Goal: Task Accomplishment & Management: Manage account settings

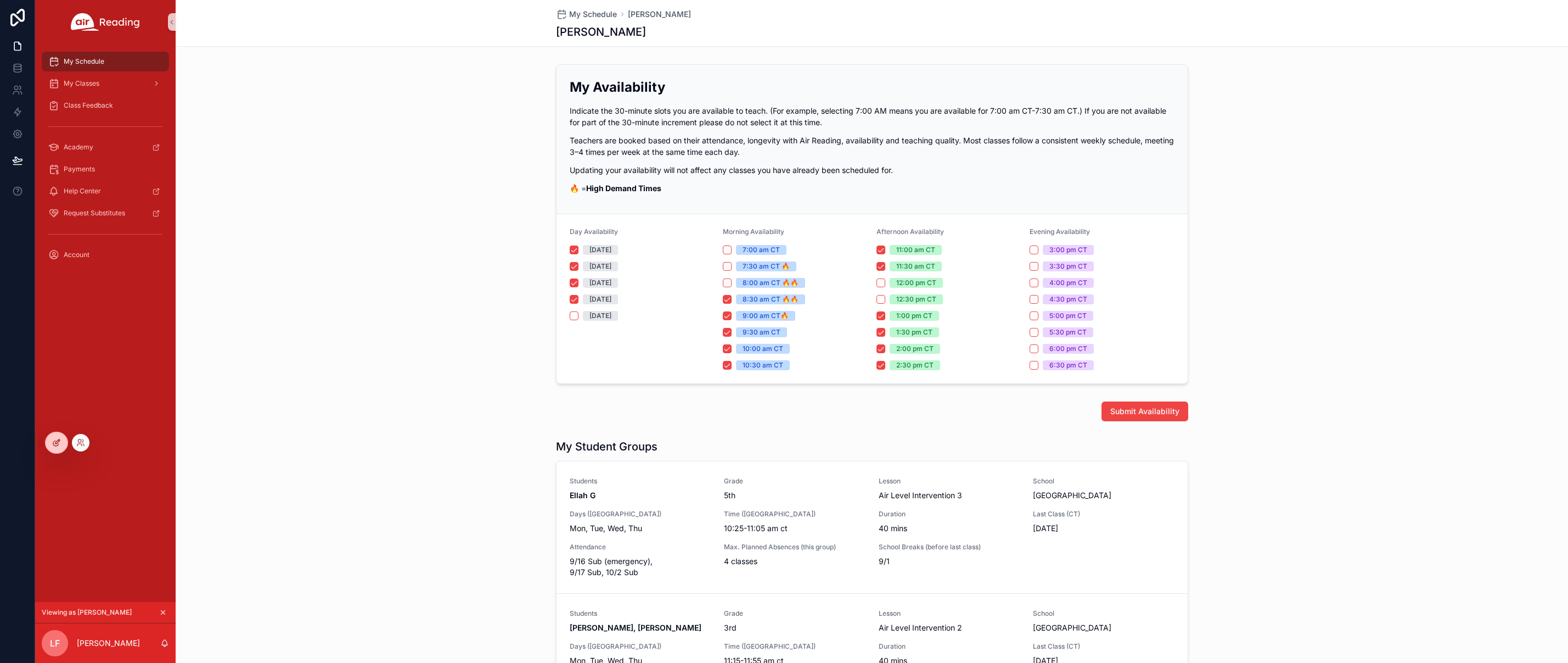
click at [56, 442] on icon at bounding box center [58, 442] width 4 height 4
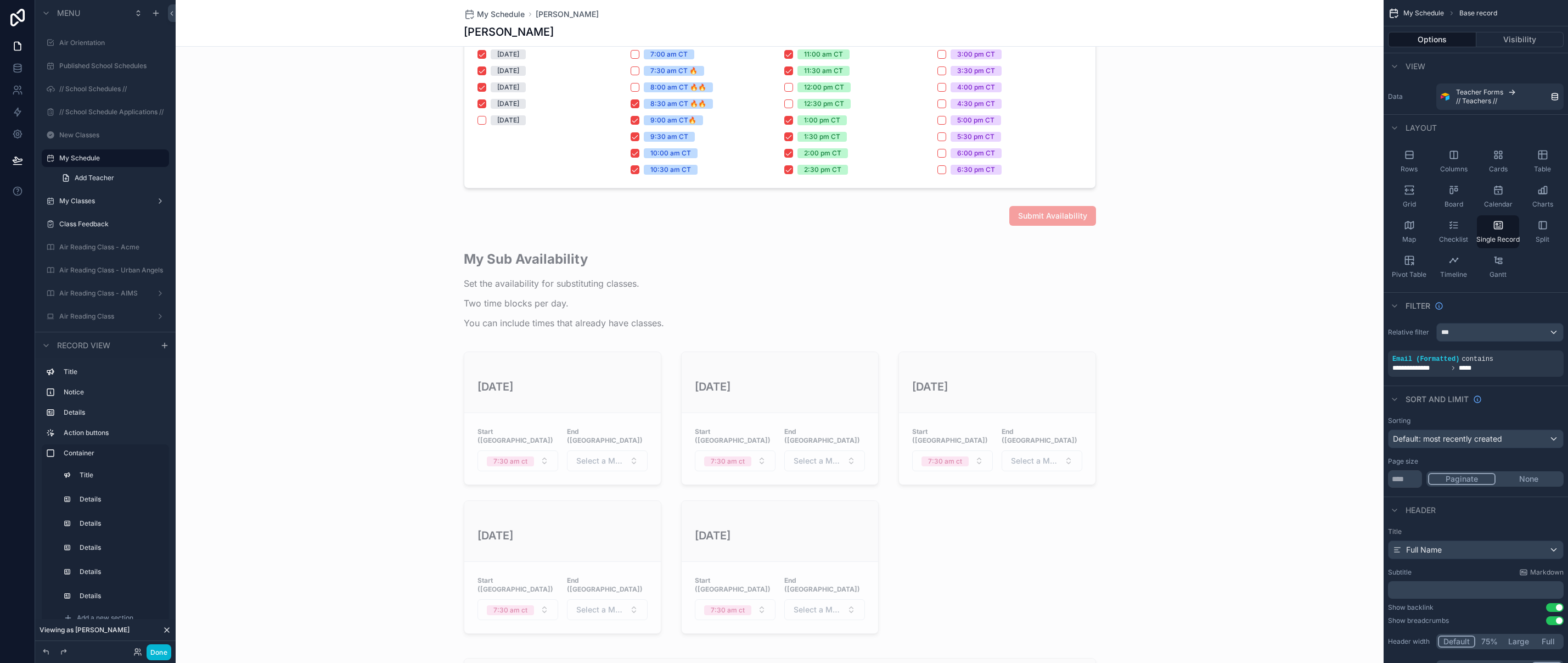
scroll to position [360, 0]
click at [666, 285] on div "scrollable content" at bounding box center [779, 441] width 1208 height 406
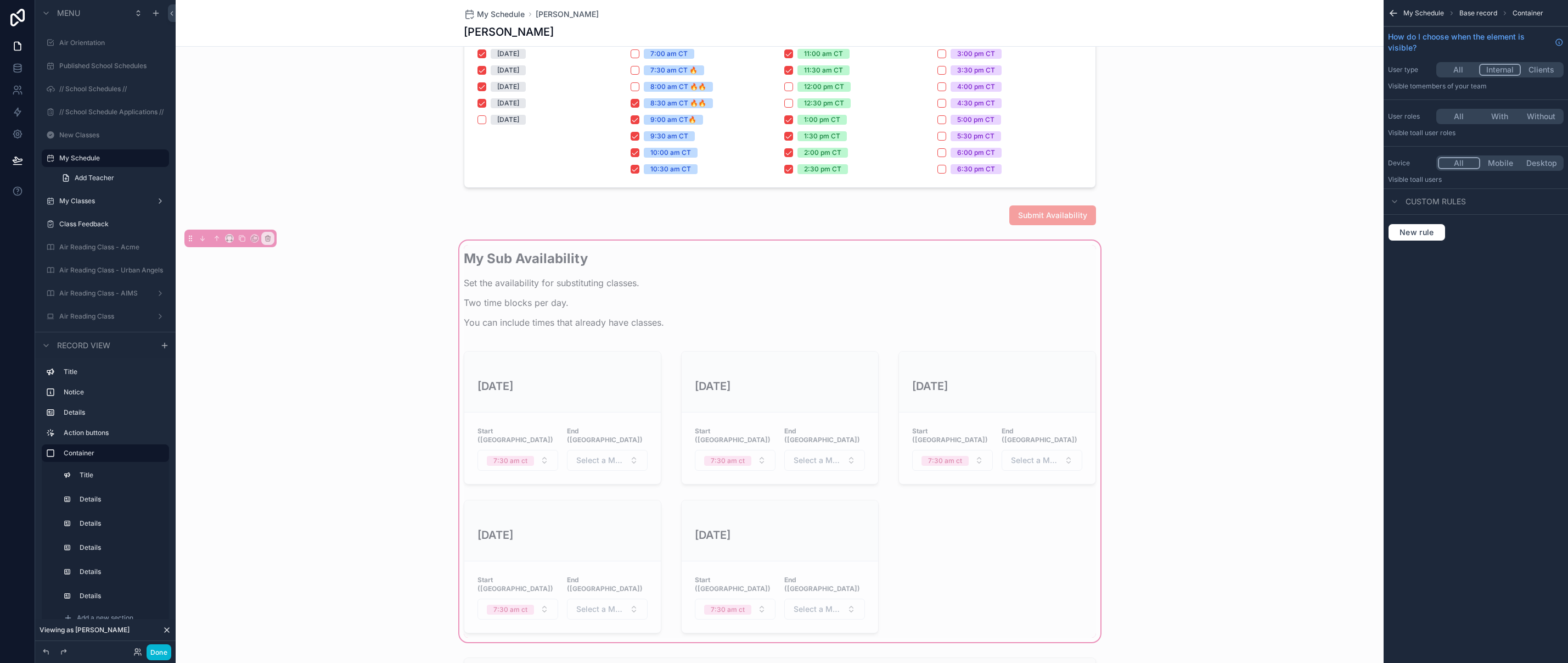
click at [1455, 69] on button "All" at bounding box center [1458, 70] width 41 height 12
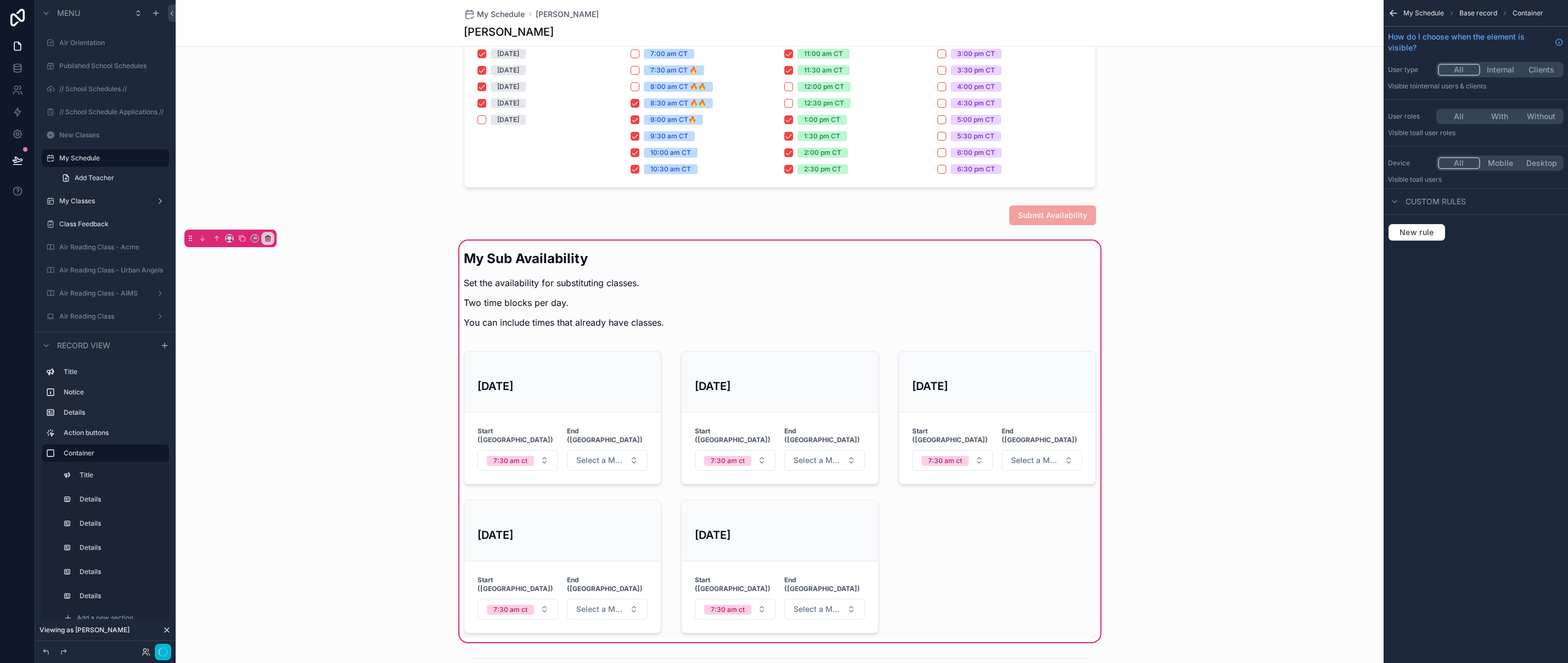
click at [1452, 69] on button "All" at bounding box center [1459, 70] width 42 height 12
click at [695, 319] on div "scrollable content" at bounding box center [779, 292] width 645 height 95
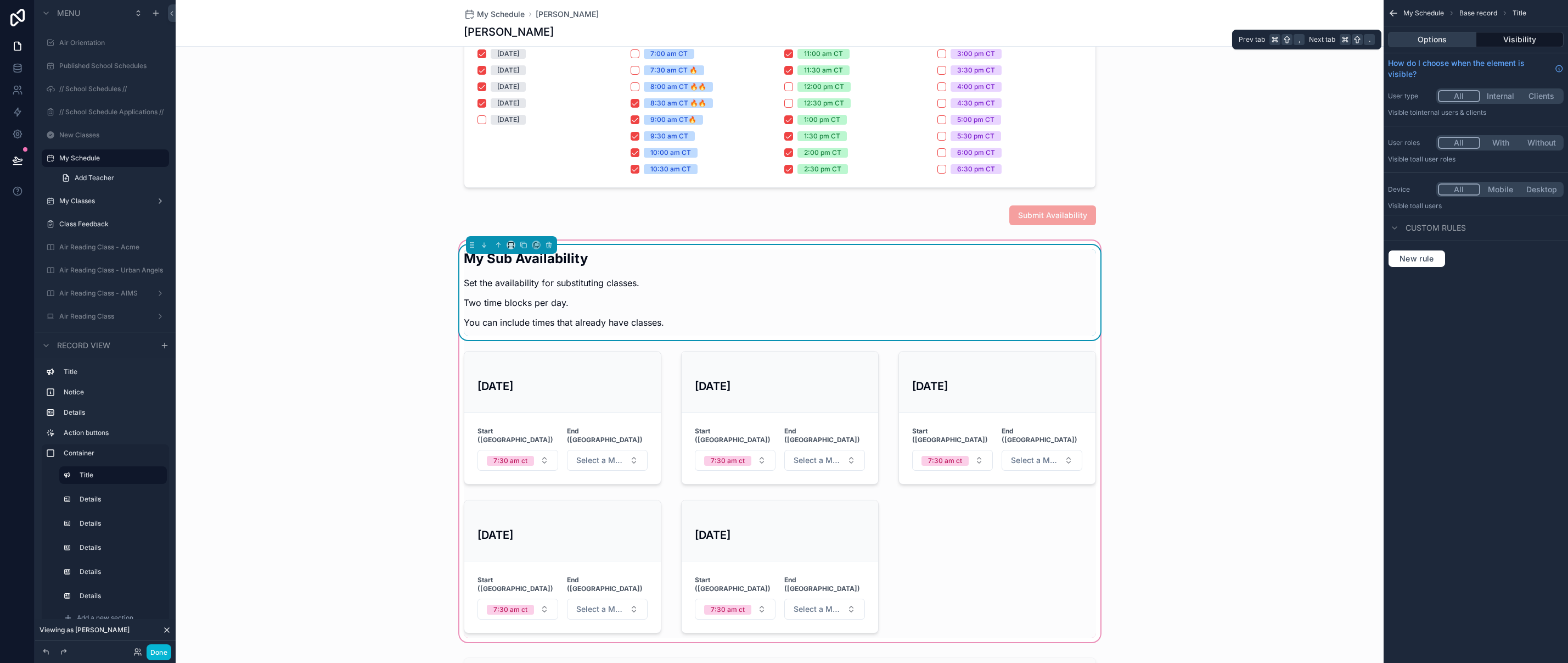
click at [1433, 37] on button "Options" at bounding box center [1432, 39] width 89 height 15
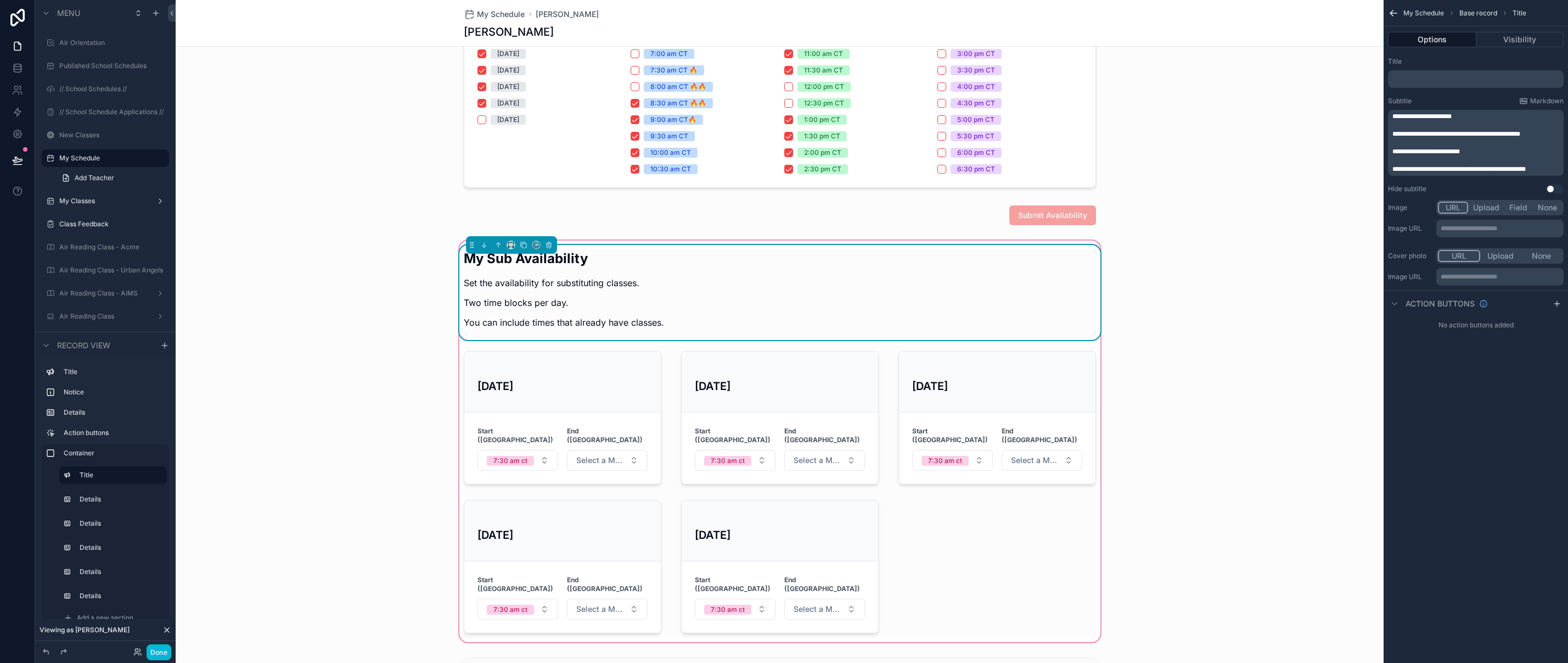
click at [1430, 135] on span "**********" at bounding box center [1456, 133] width 128 height 7
click at [1423, 132] on p "*****" at bounding box center [1476, 134] width 169 height 9
click at [1453, 133] on span "**********" at bounding box center [1464, 133] width 144 height 7
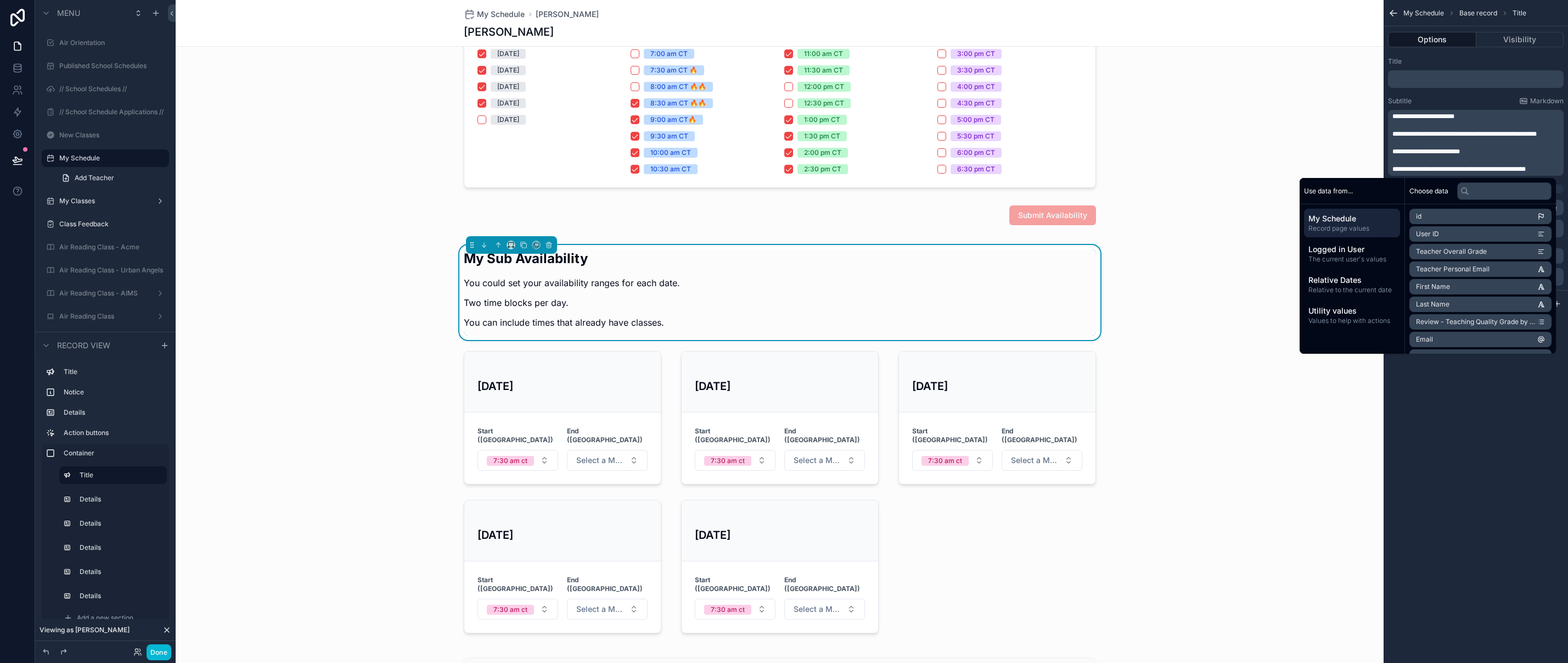
click at [1397, 133] on span "**********" at bounding box center [1464, 133] width 144 height 7
click at [1498, 152] on p "﻿" at bounding box center [1476, 152] width 169 height 9
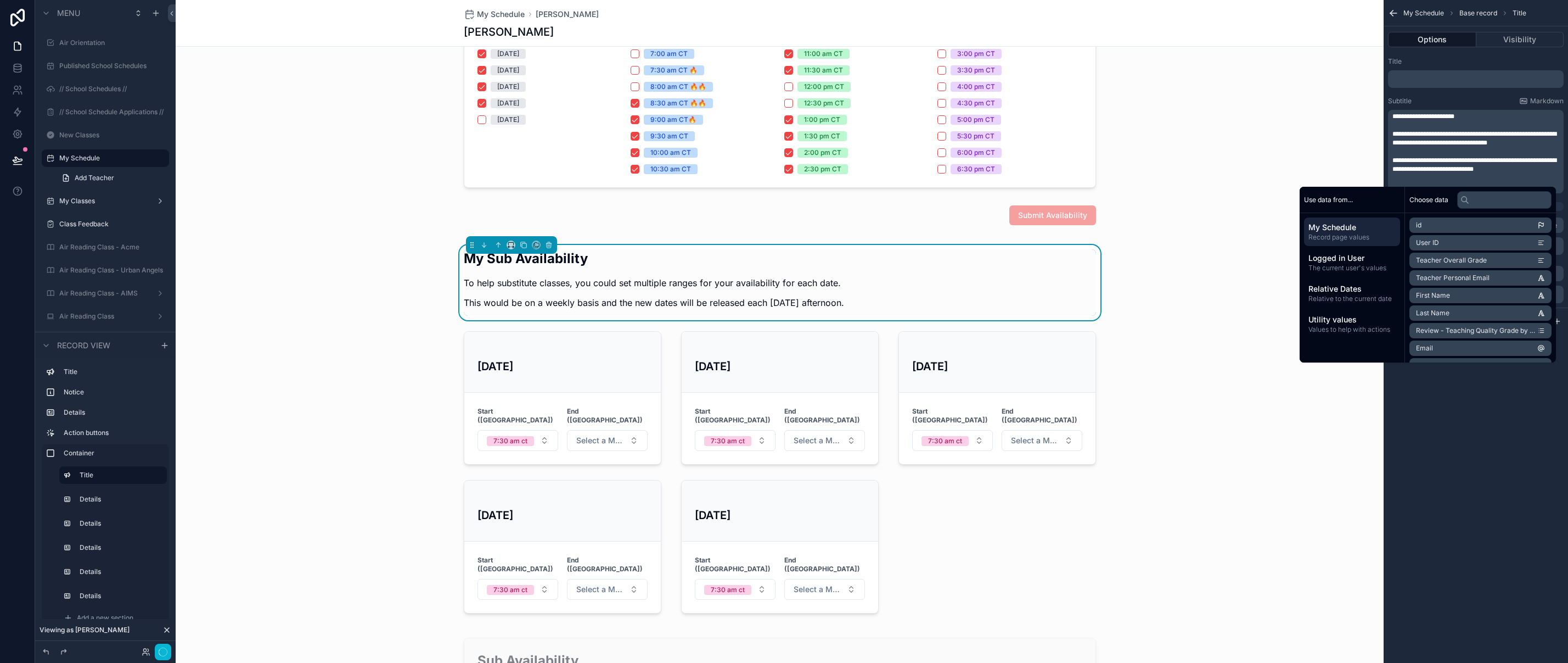
scroll to position [0, 0]
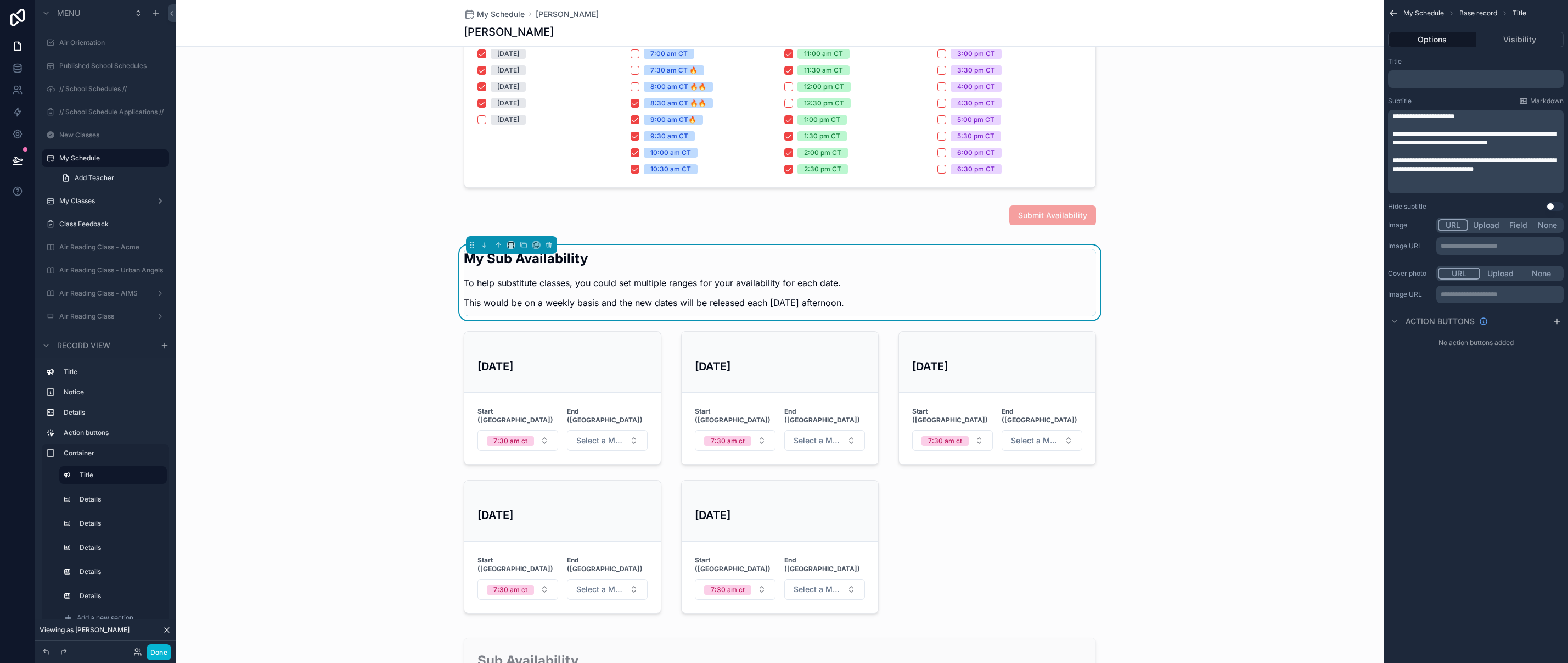
click at [1471, 483] on div "**********" at bounding box center [1476, 331] width 185 height 663
click at [1416, 185] on p "﻿" at bounding box center [1476, 187] width 169 height 9
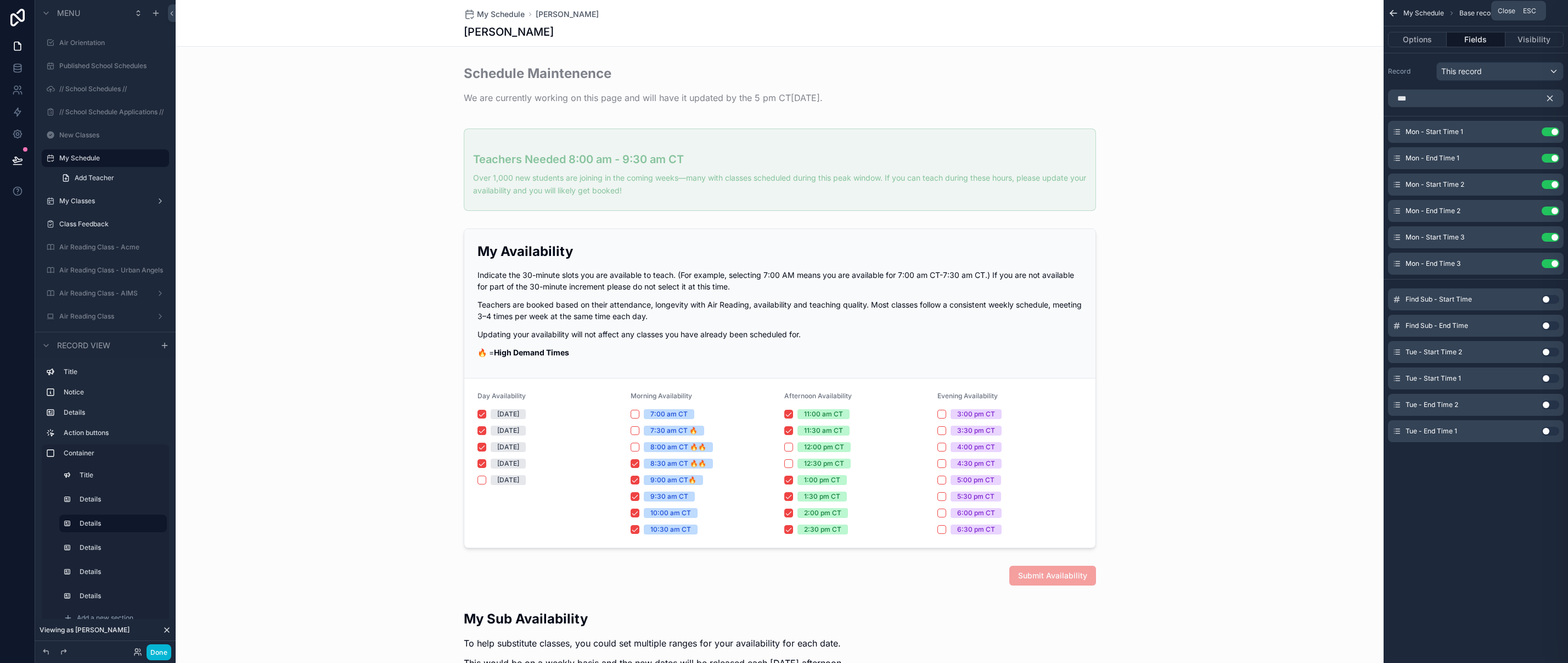
scroll to position [360, 0]
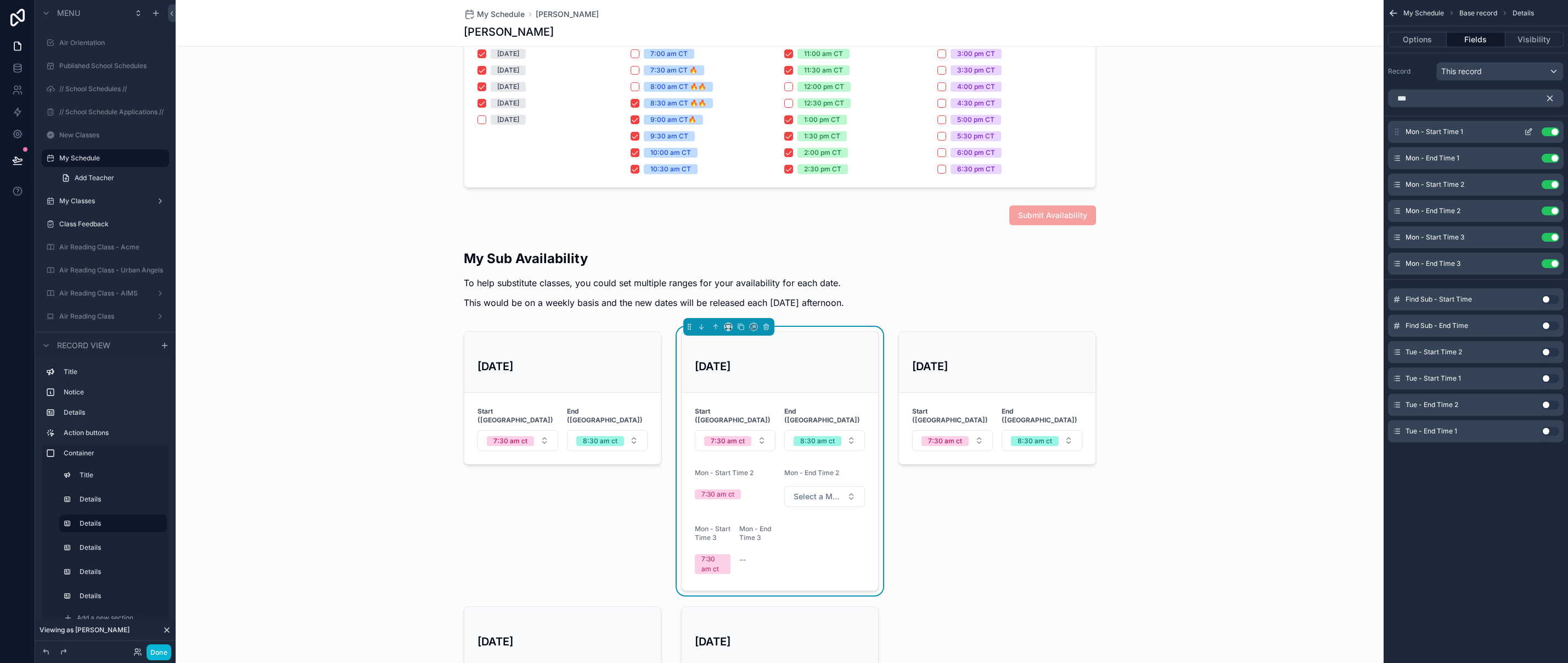
click at [1526, 133] on icon "scrollable content" at bounding box center [1528, 132] width 9 height 9
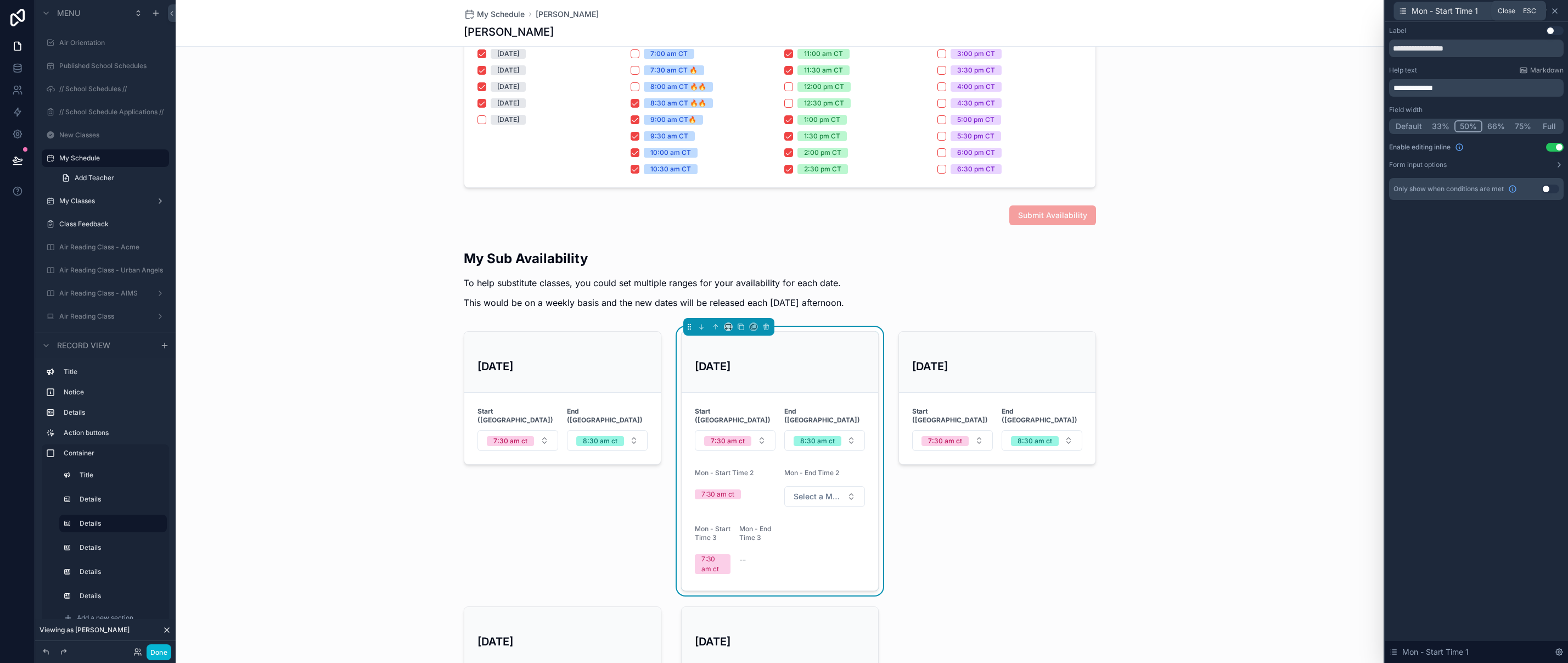
click at [1556, 10] on icon at bounding box center [1555, 11] width 4 height 4
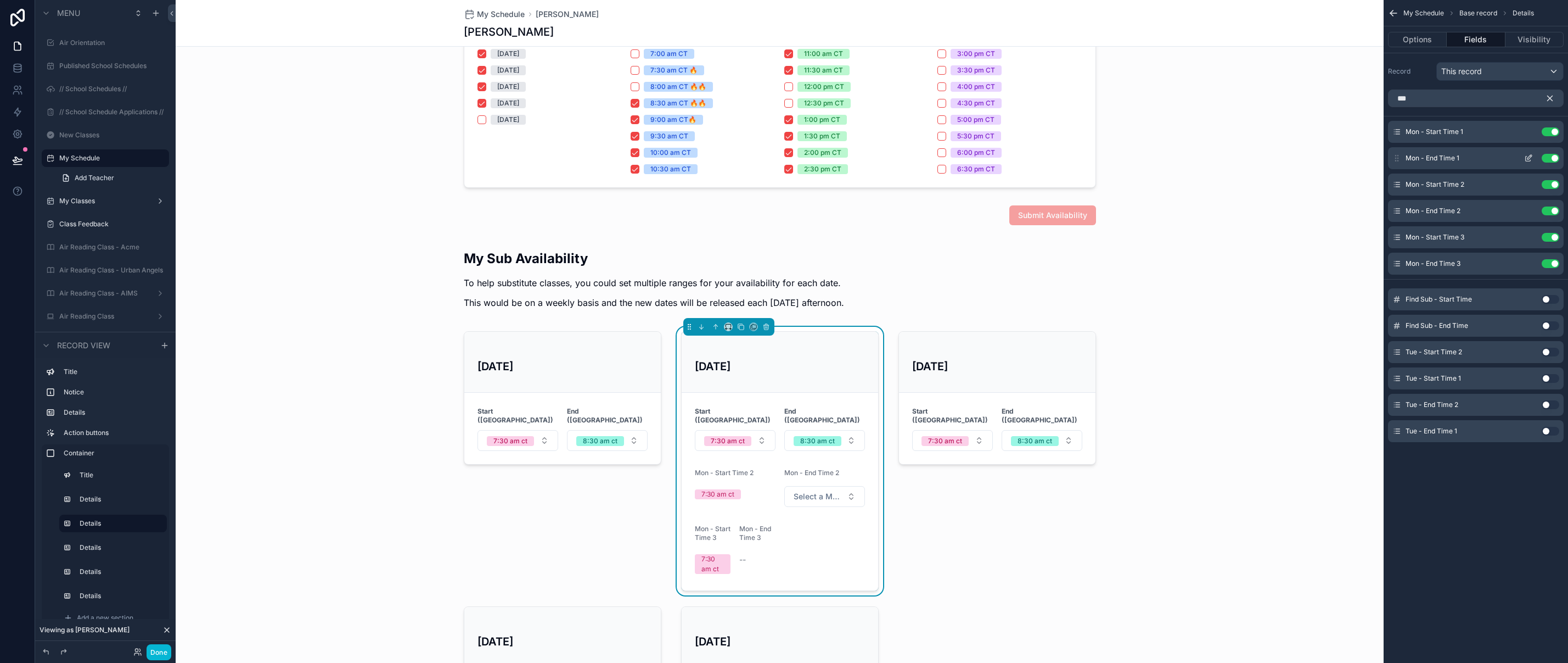
click at [1531, 157] on icon "scrollable content" at bounding box center [1528, 158] width 9 height 9
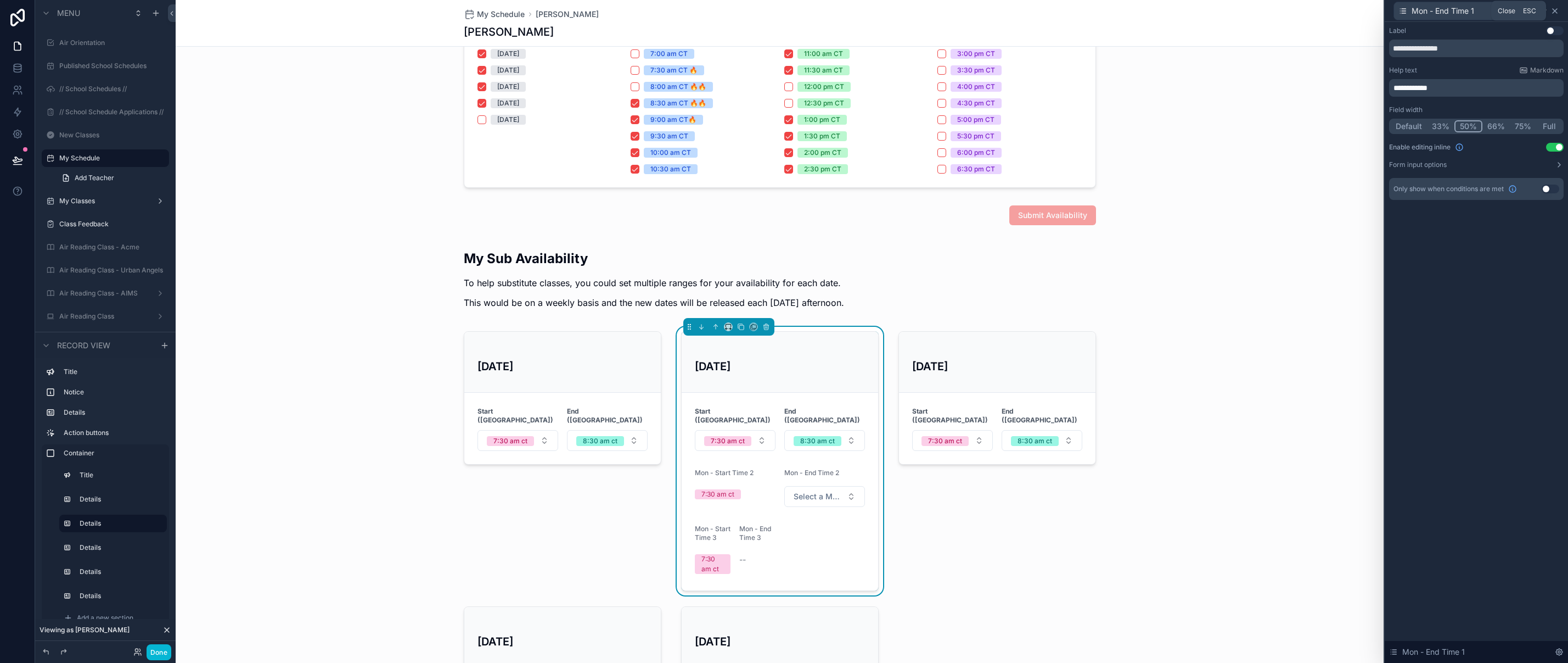
click at [1556, 7] on icon at bounding box center [1555, 11] width 9 height 9
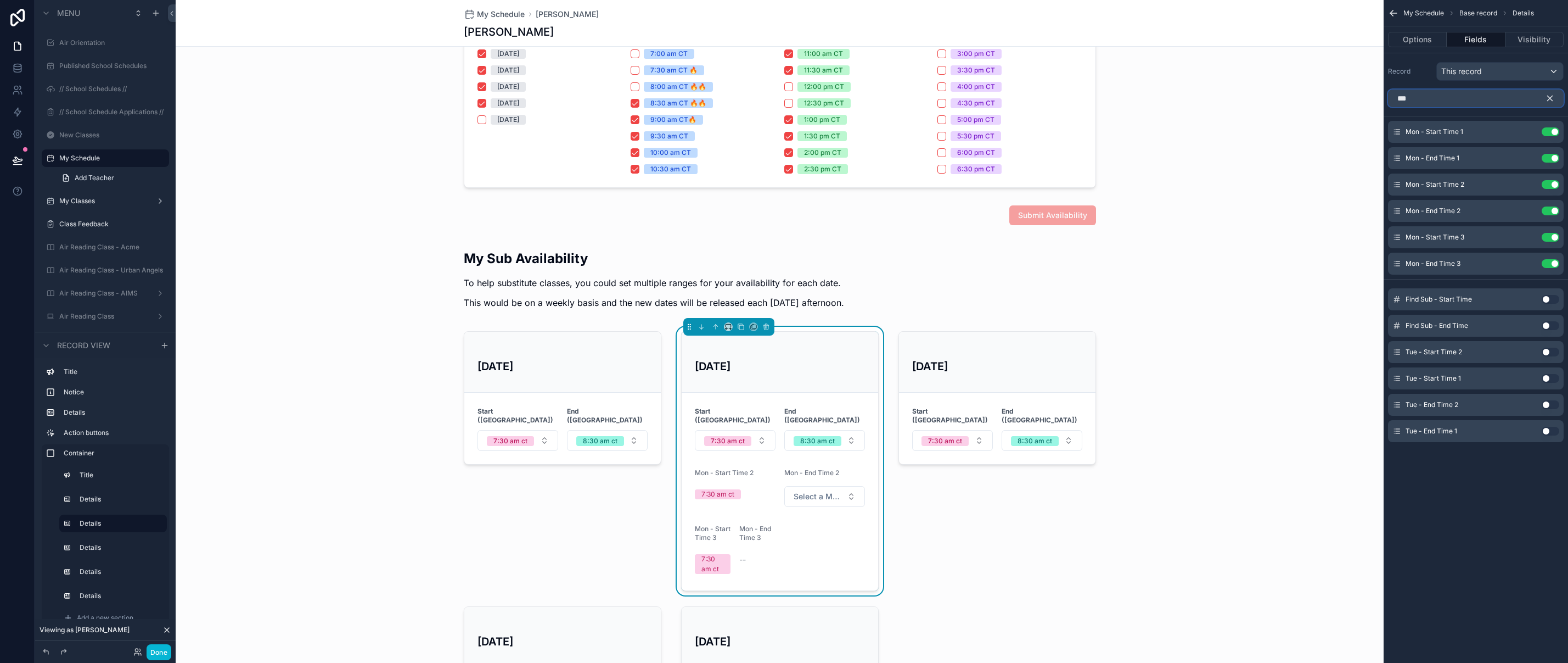
click at [1459, 97] on input "***" at bounding box center [1476, 98] width 176 height 18
click at [1526, 215] on icon "scrollable content" at bounding box center [1528, 211] width 9 height 9
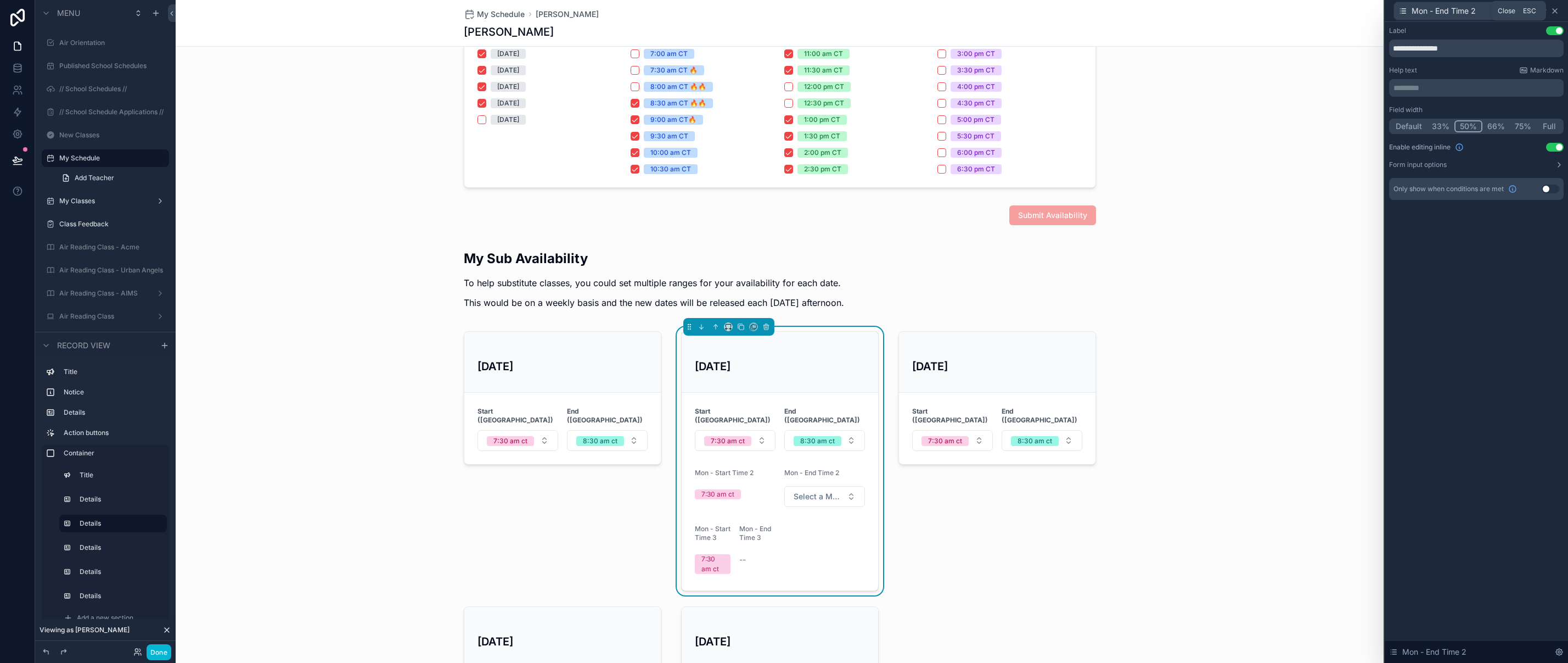
click at [1554, 11] on icon at bounding box center [1555, 11] width 4 height 4
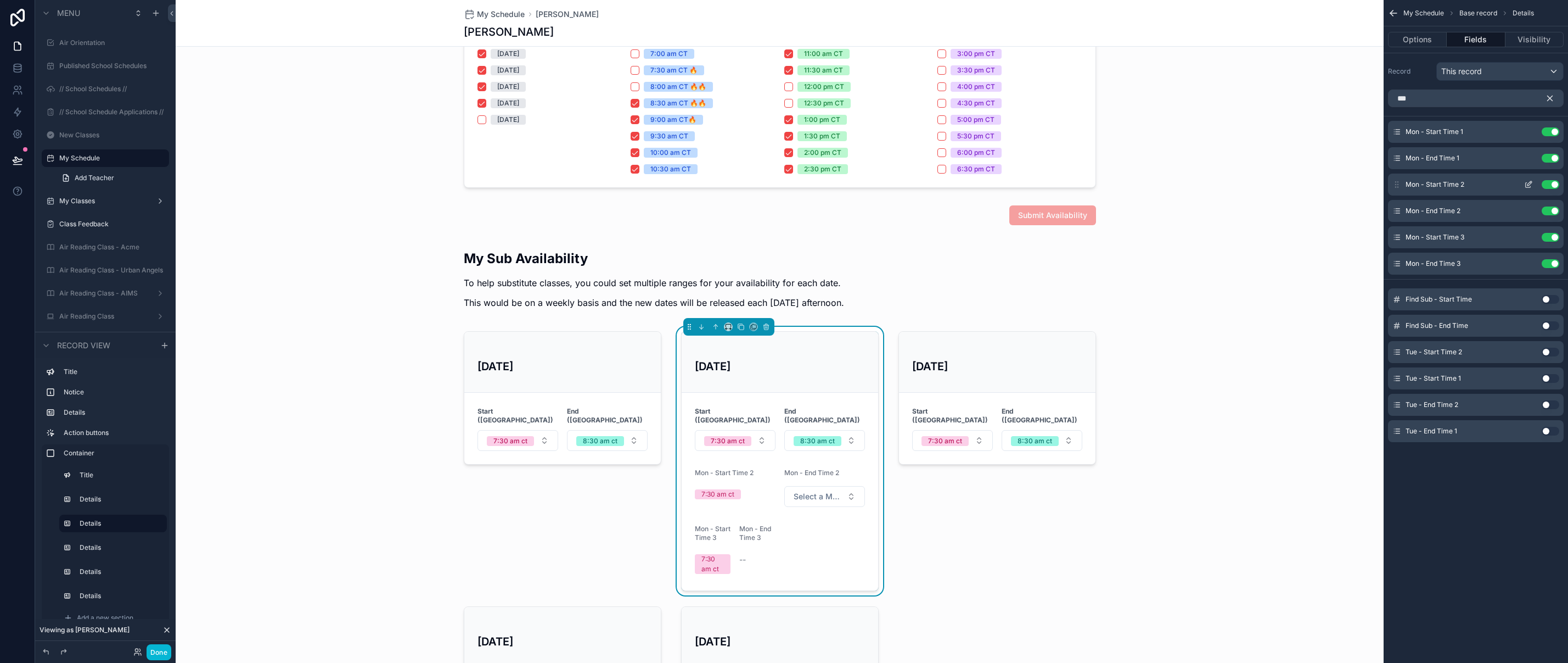
click at [1526, 181] on icon "scrollable content" at bounding box center [1528, 185] width 9 height 9
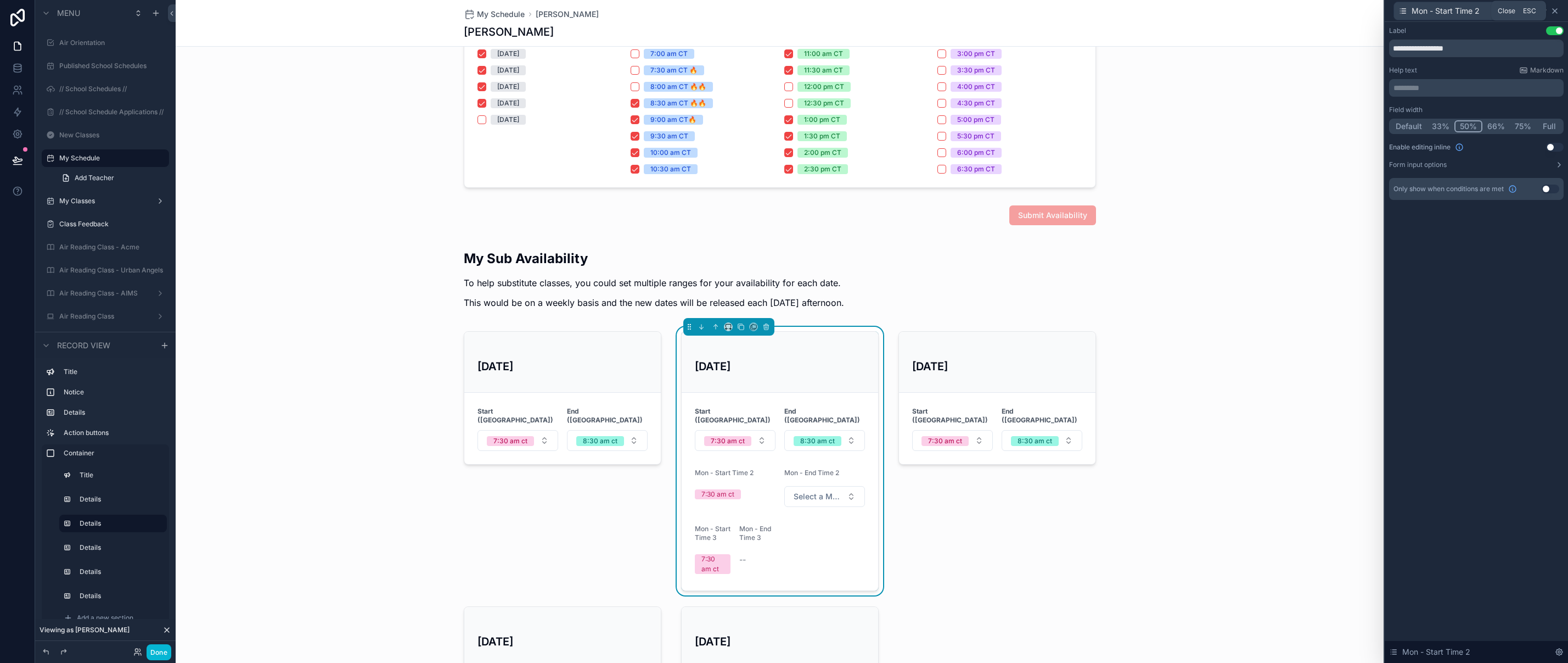
click at [1556, 10] on icon at bounding box center [1555, 11] width 9 height 9
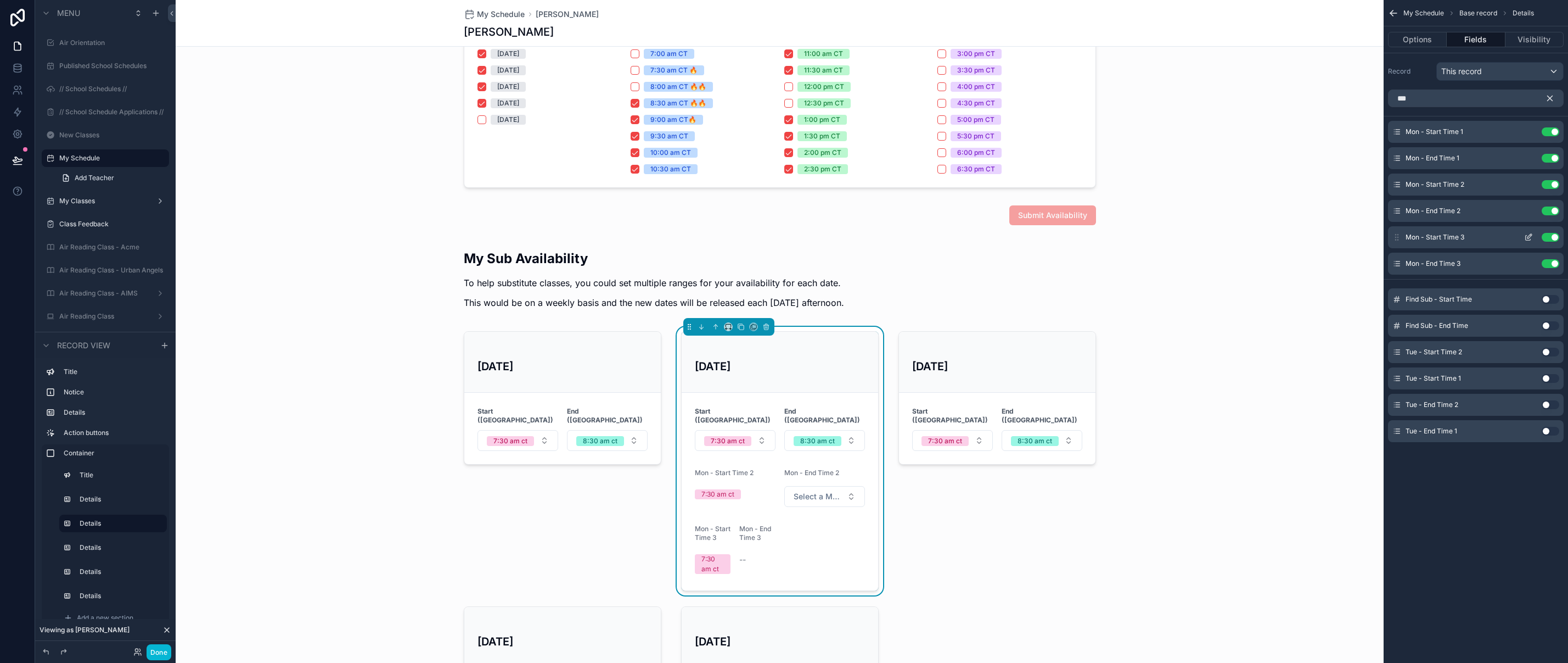
click at [1528, 234] on icon "scrollable content" at bounding box center [1528, 237] width 9 height 9
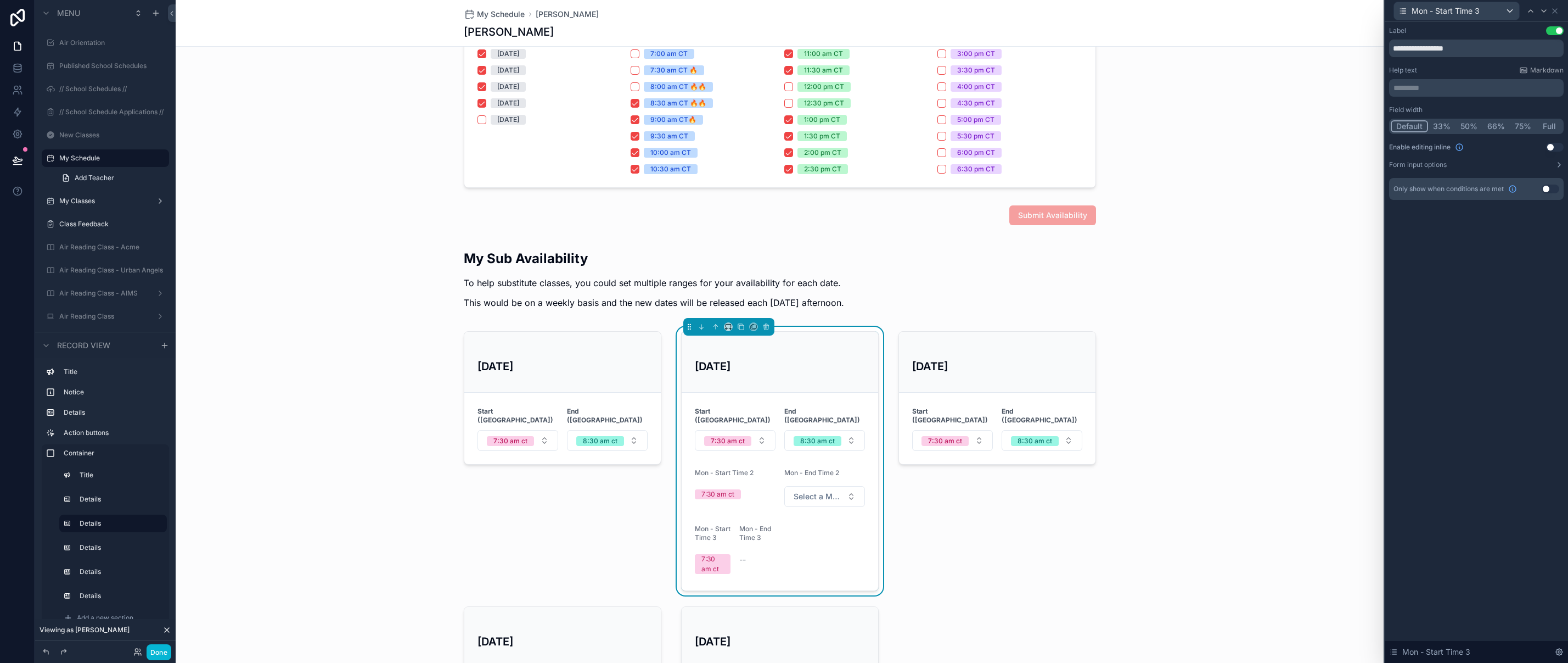
click at [1474, 126] on button "50%" at bounding box center [1468, 126] width 27 height 12
click at [1552, 145] on button "Use setting" at bounding box center [1555, 147] width 18 height 9
click at [1554, 12] on icon at bounding box center [1555, 11] width 9 height 9
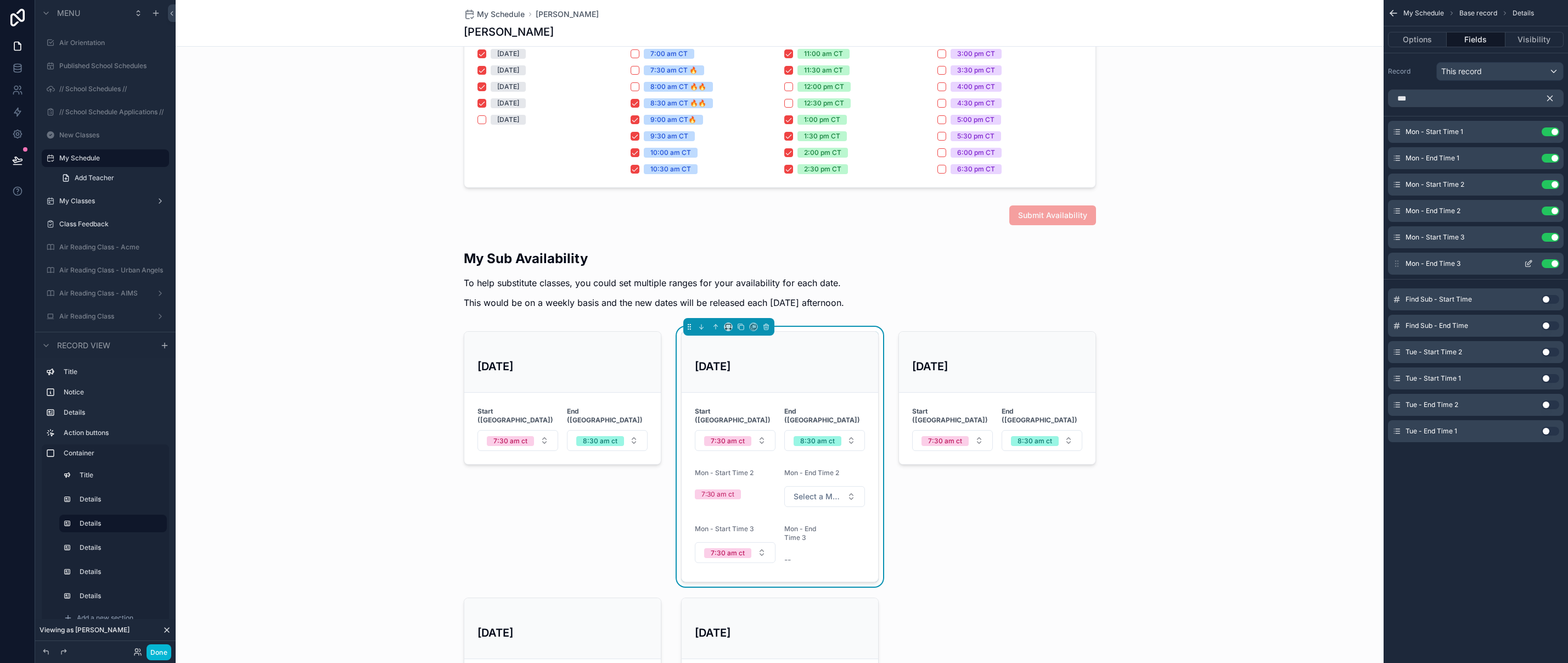
click at [1534, 262] on button "scrollable content" at bounding box center [1528, 264] width 18 height 9
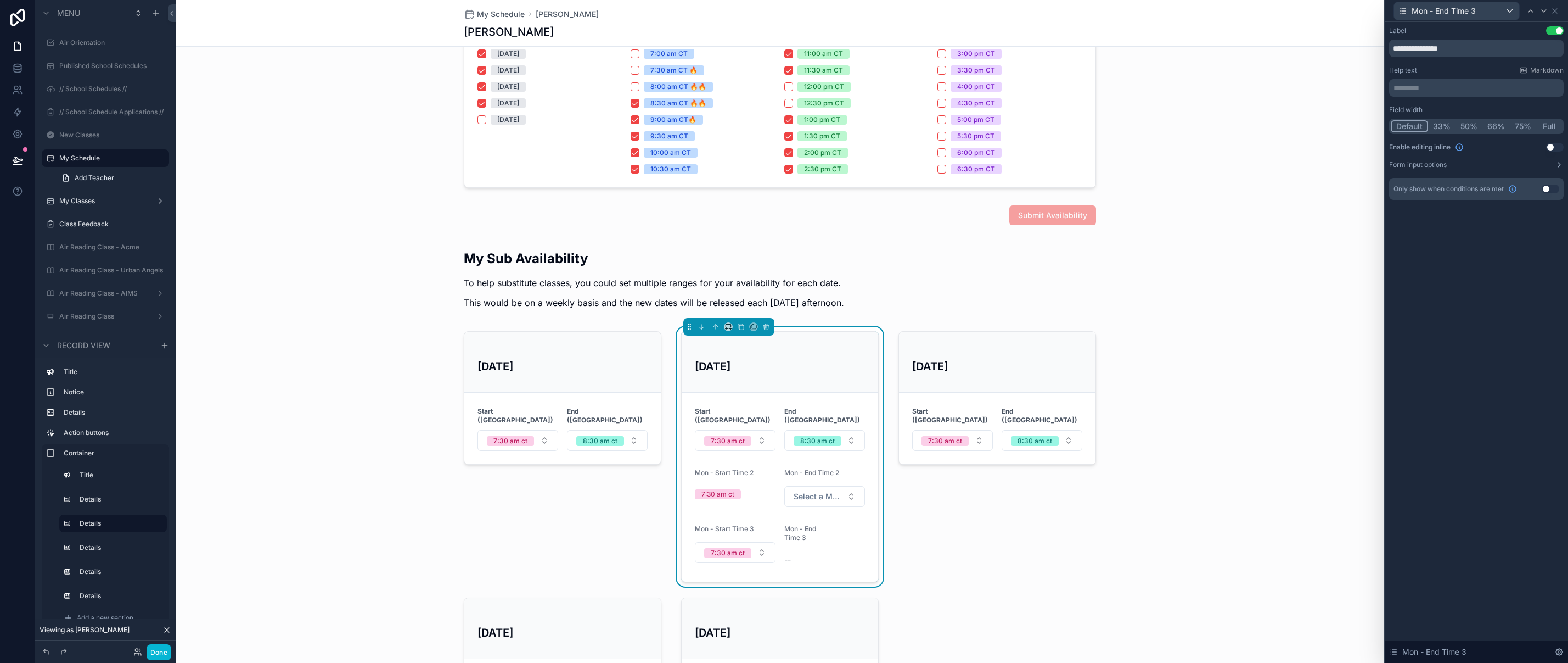
click at [1471, 126] on button "50%" at bounding box center [1468, 126] width 27 height 12
click at [1554, 146] on button "Use setting" at bounding box center [1555, 147] width 18 height 9
click at [1555, 10] on icon at bounding box center [1555, 11] width 4 height 4
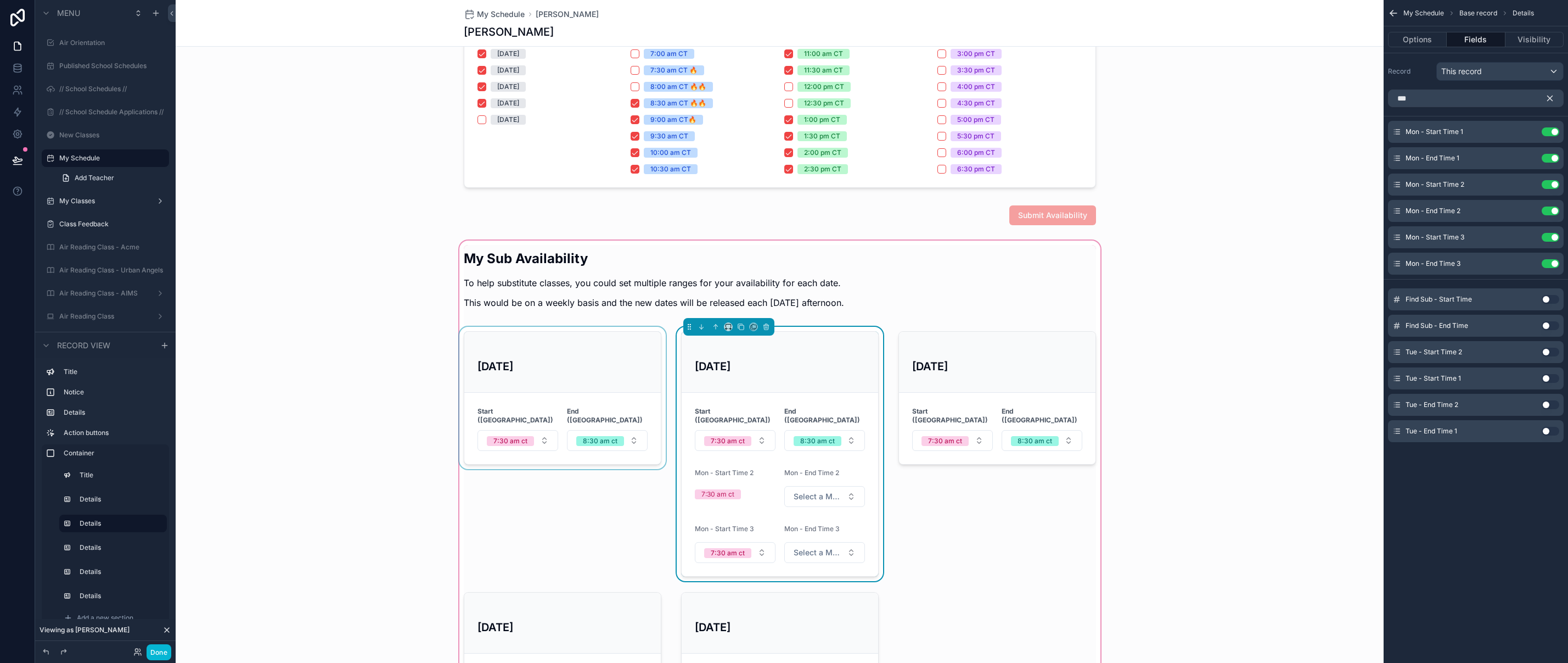
drag, startPoint x: 688, startPoint y: 327, endPoint x: 546, endPoint y: 344, distance: 143.0
click at [546, 344] on div "My Sub Availability To help substitute classes, you could set multiple ranges f…" at bounding box center [779, 487] width 645 height 485
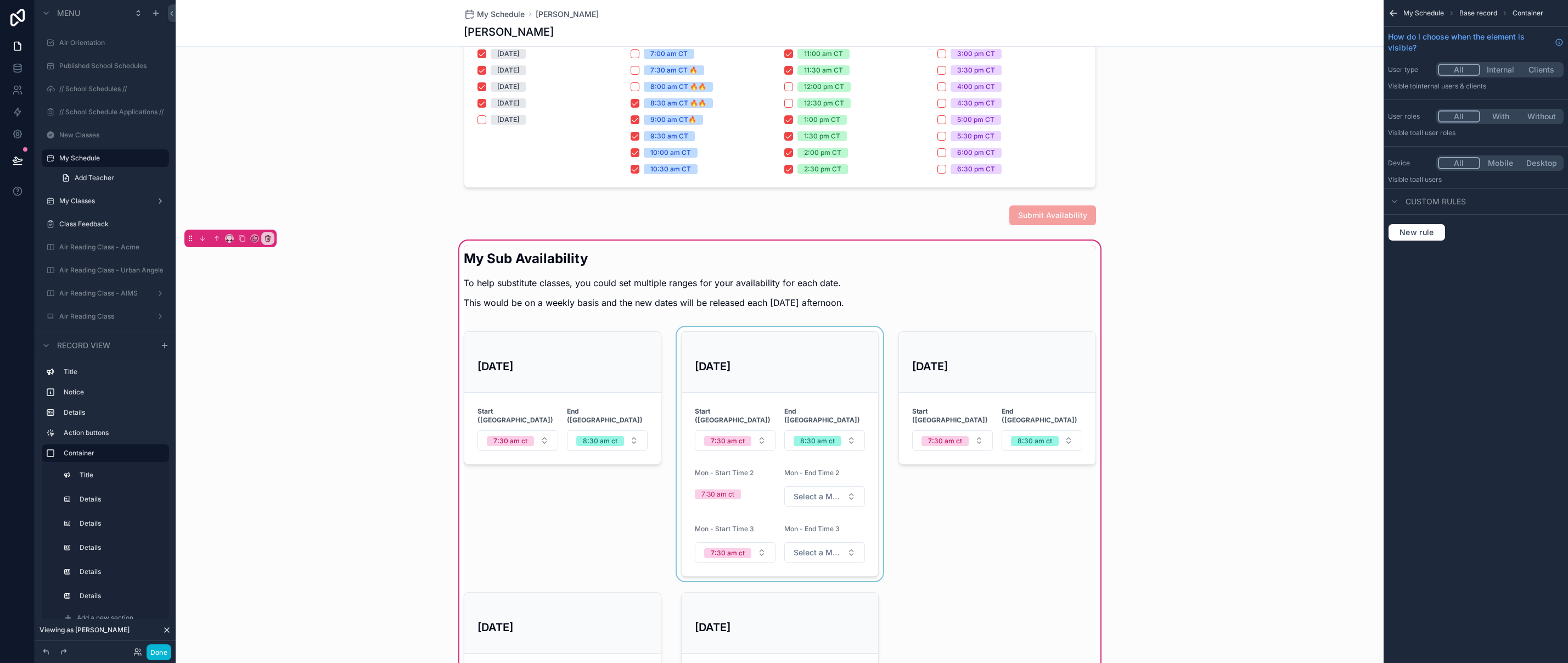
click at [693, 349] on div "scrollable content" at bounding box center [780, 453] width 211 height 254
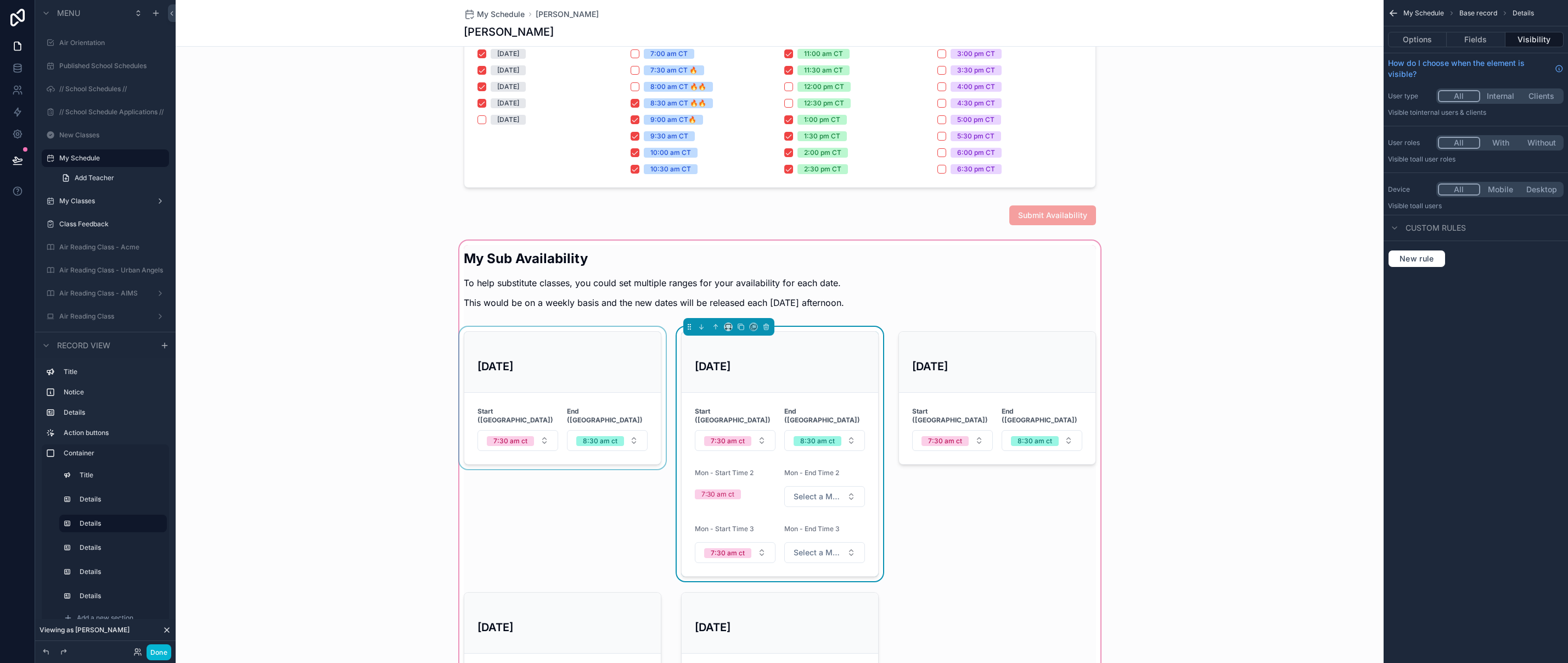
drag, startPoint x: 689, startPoint y: 327, endPoint x: 564, endPoint y: 341, distance: 125.8
click at [564, 341] on div "My Sub Availability To help substitute classes, you could set multiple ranges f…" at bounding box center [779, 487] width 645 height 485
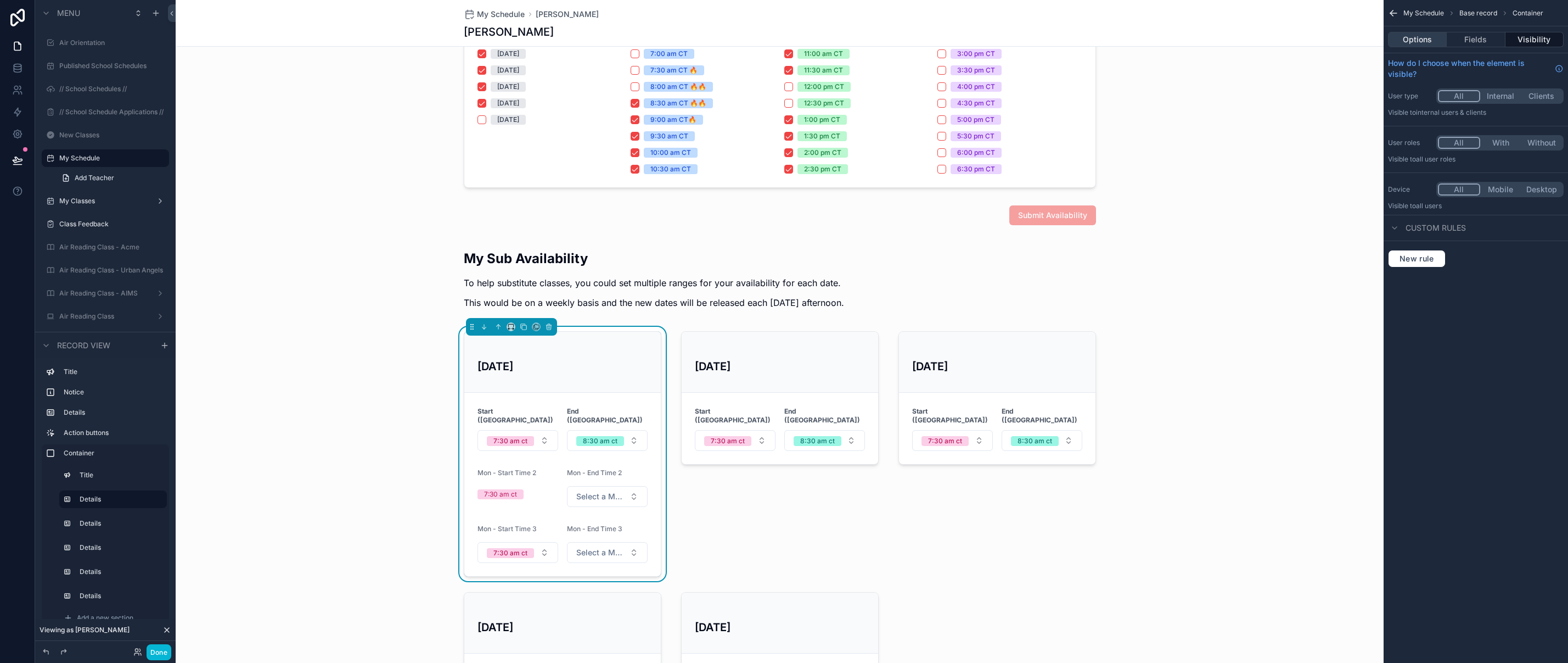
click at [1413, 33] on button "Options" at bounding box center [1417, 39] width 59 height 15
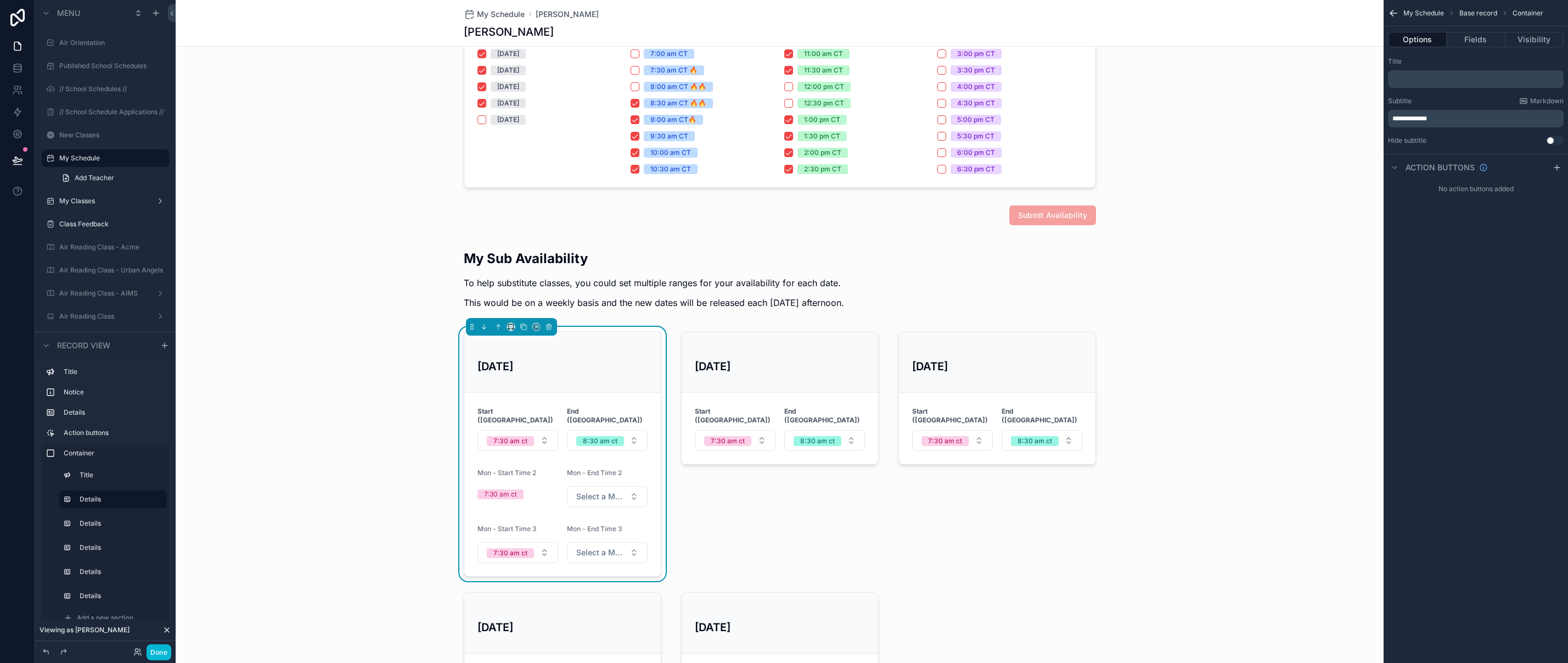
click at [1421, 76] on p "﻿" at bounding box center [1476, 79] width 169 height 9
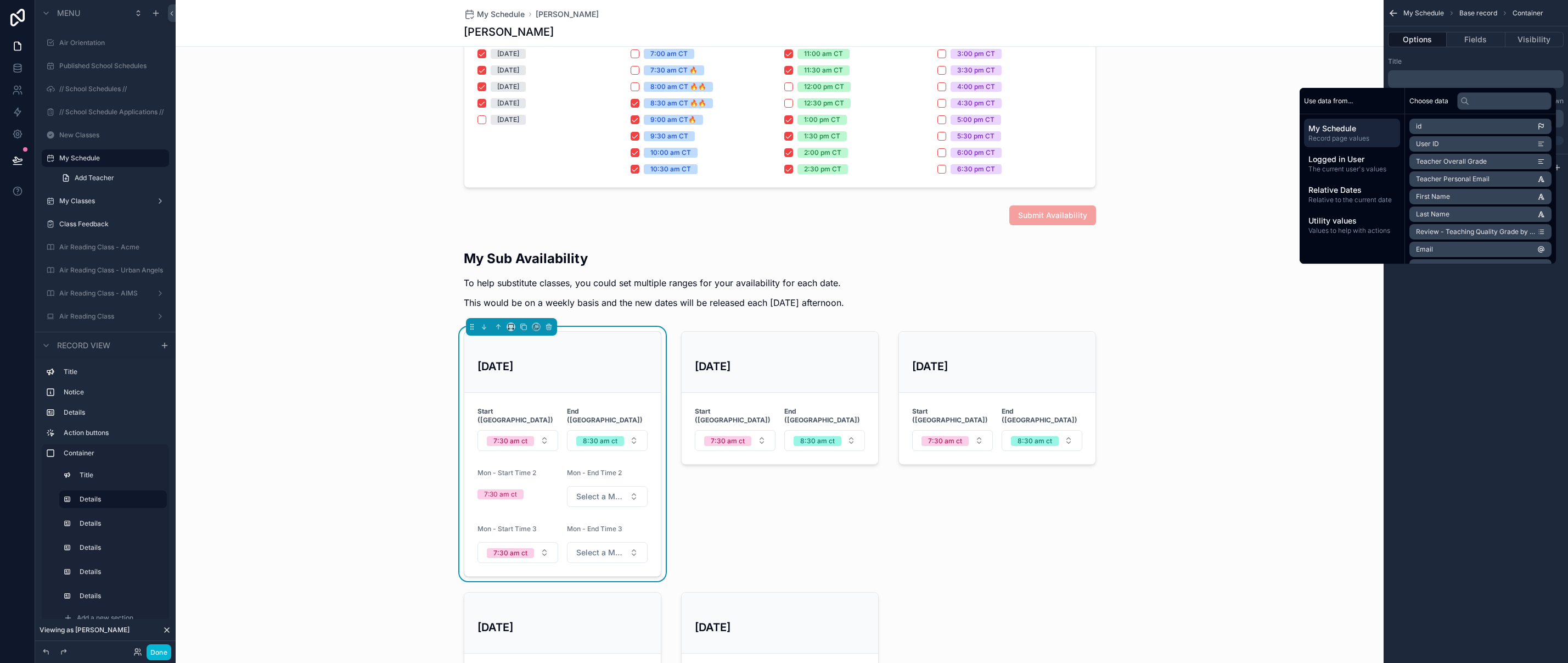
click at [1462, 333] on div "**********" at bounding box center [1476, 331] width 185 height 663
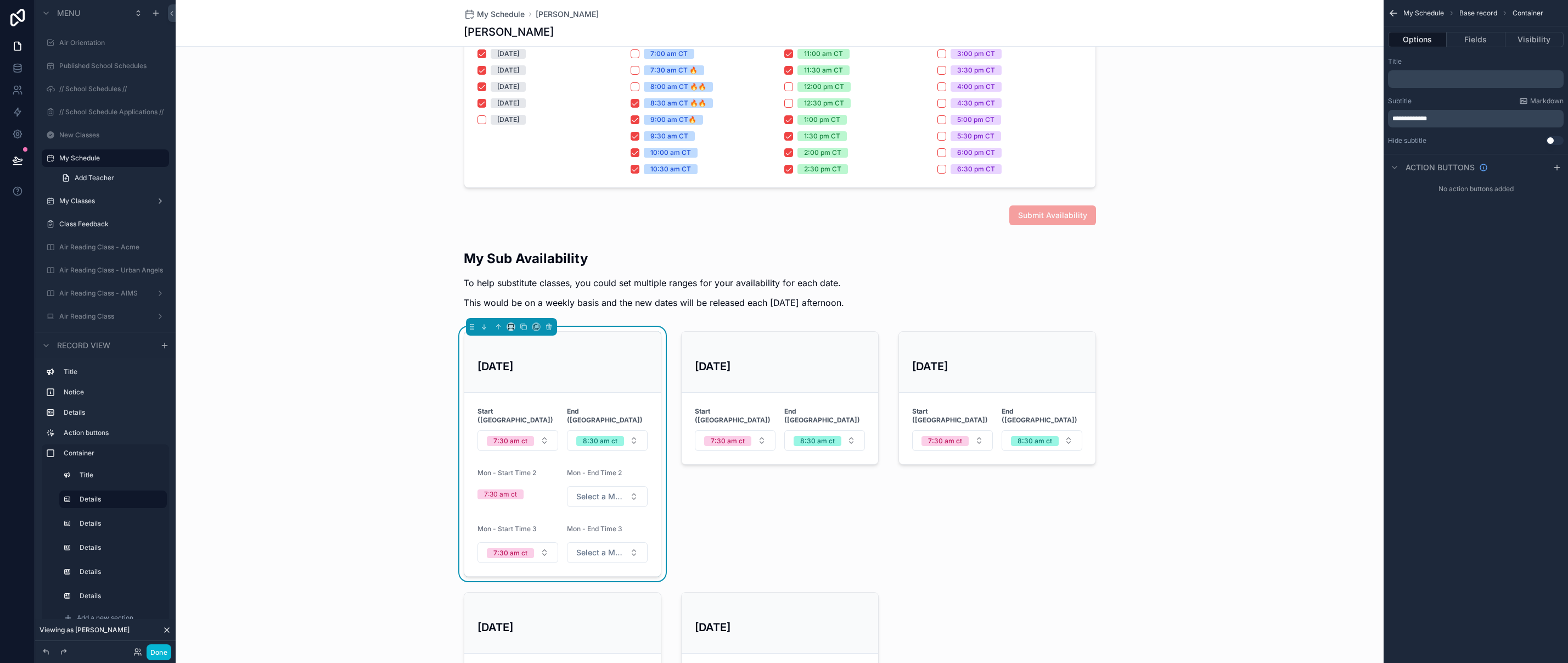
click at [1409, 119] on span "**********" at bounding box center [1409, 118] width 34 height 7
click at [1473, 122] on p "**********" at bounding box center [1476, 119] width 169 height 9
click at [790, 374] on div "scrollable content" at bounding box center [780, 453] width 211 height 254
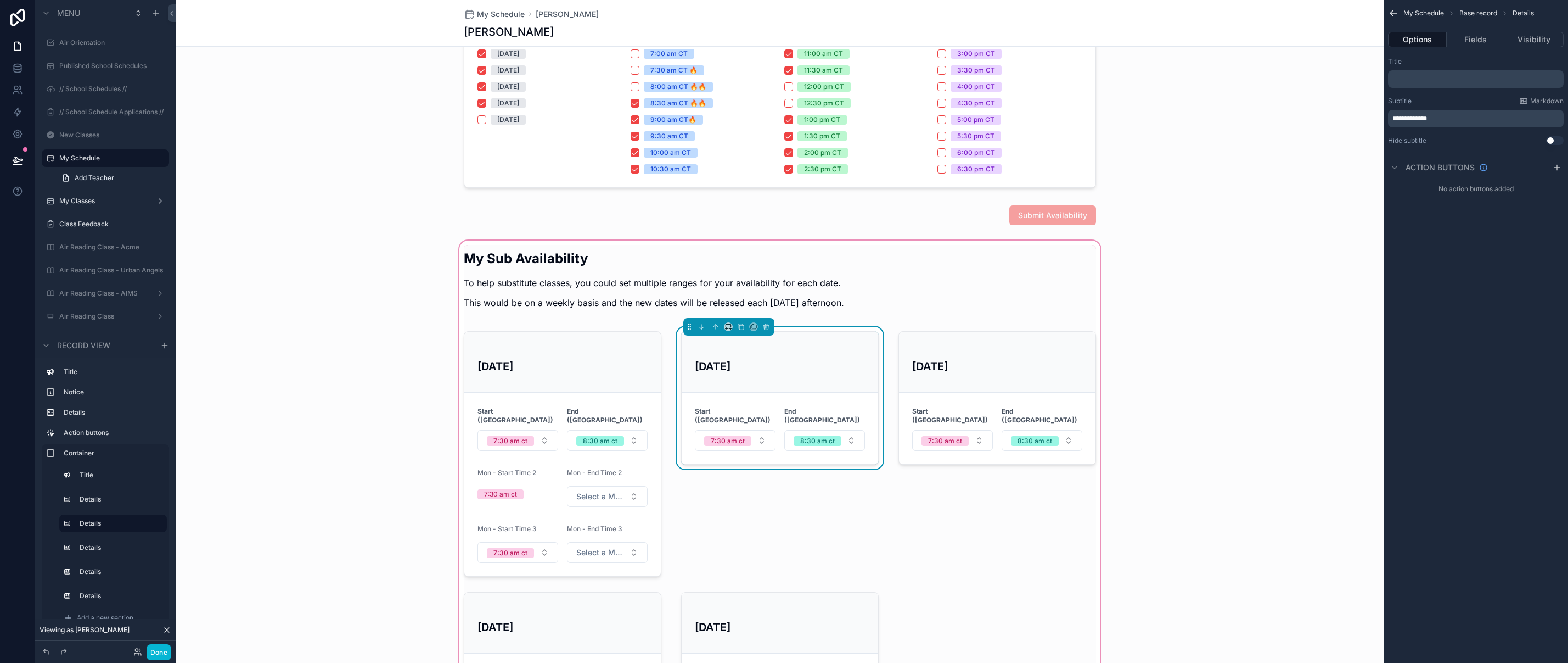
click at [1411, 117] on span "**********" at bounding box center [1409, 118] width 34 height 7
click at [1462, 120] on p "**********" at bounding box center [1476, 119] width 169 height 9
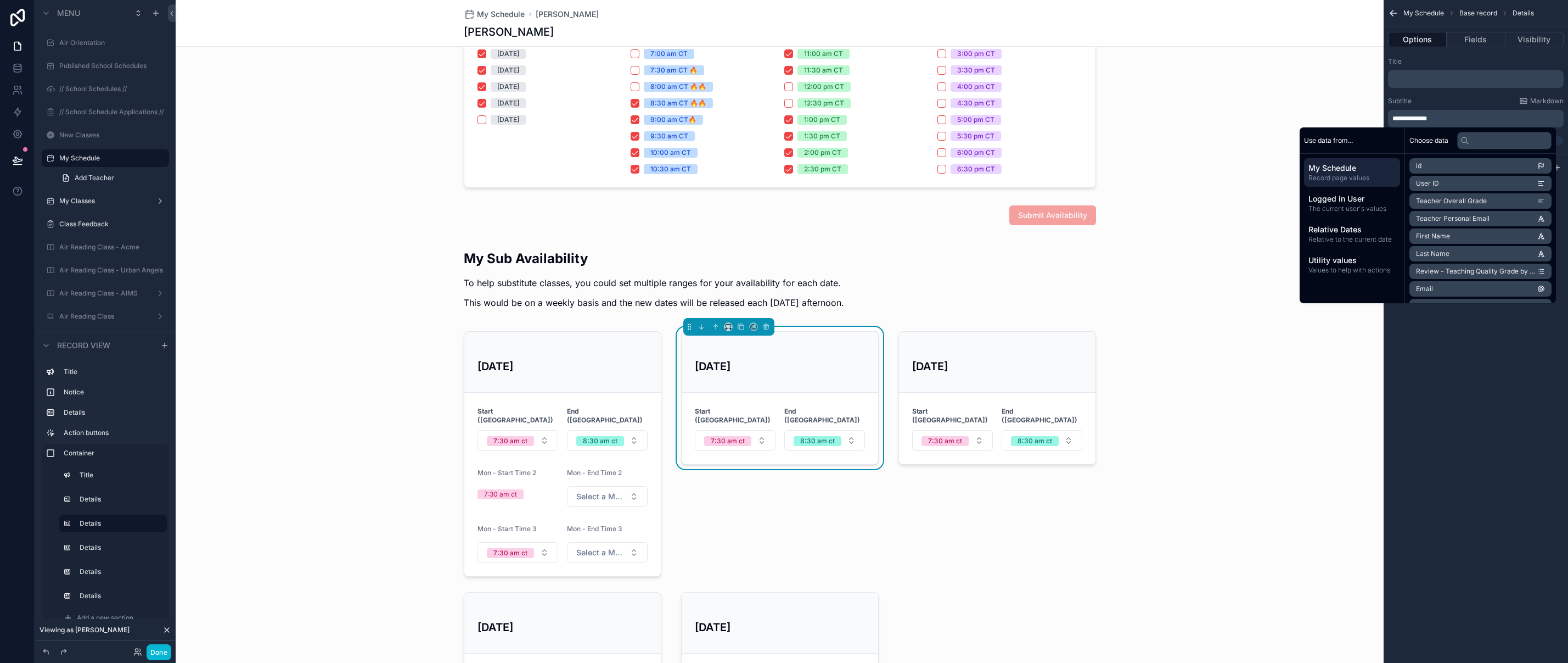
click at [1472, 425] on div "**********" at bounding box center [1476, 331] width 185 height 663
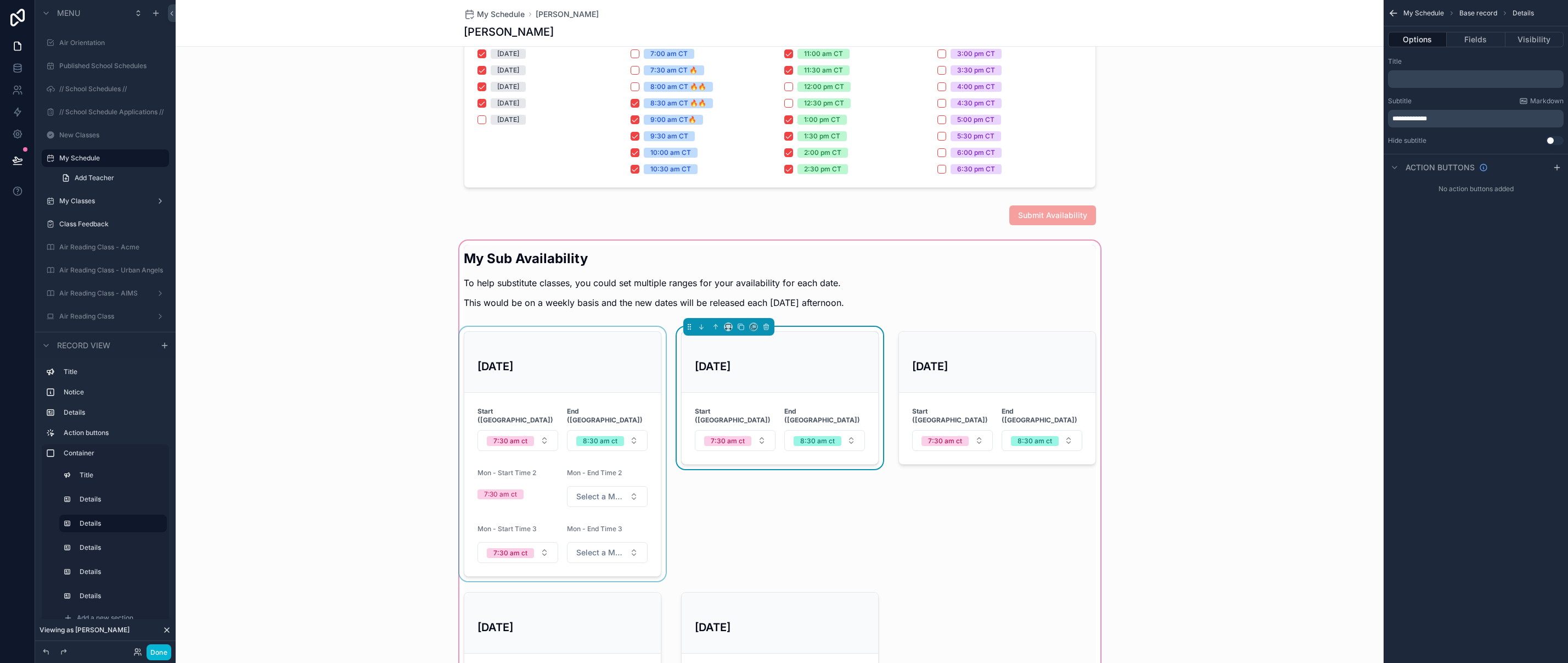
click at [543, 489] on div "scrollable content" at bounding box center [562, 453] width 211 height 254
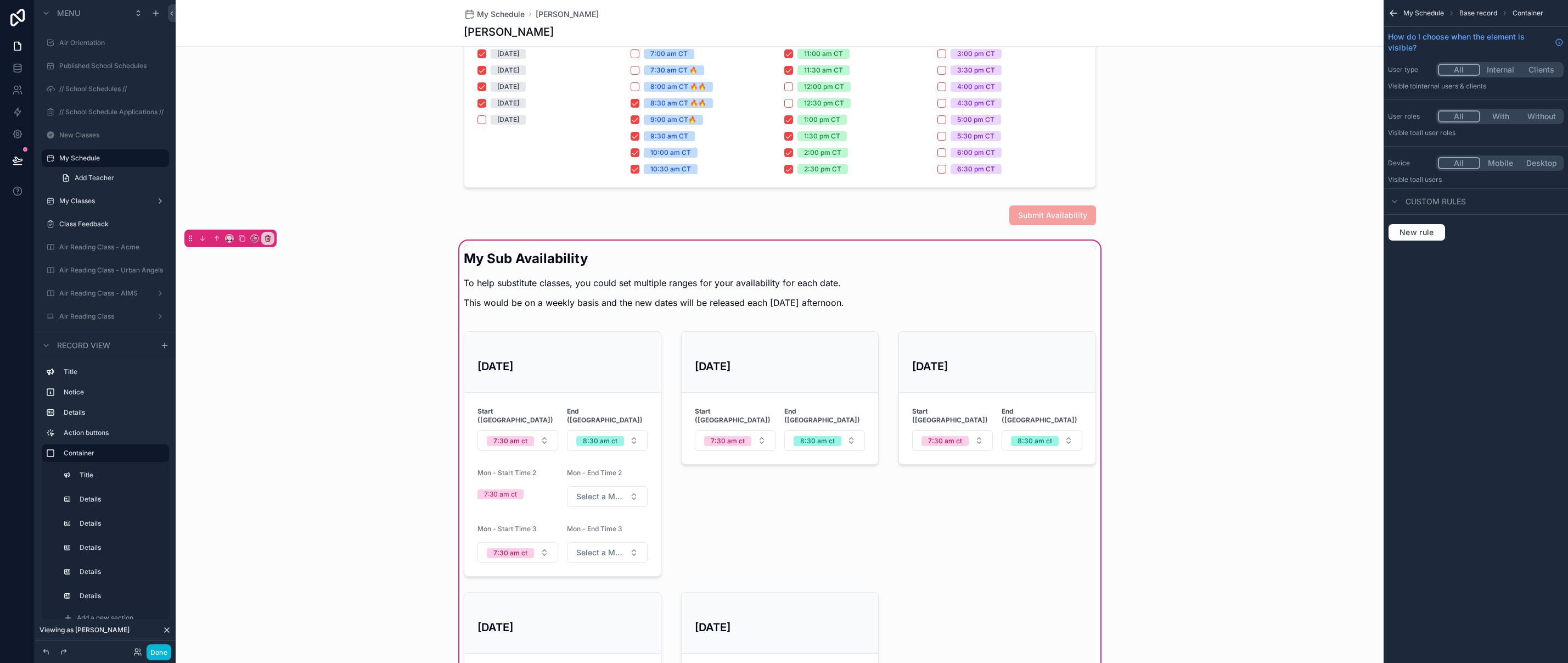
click at [1394, 12] on icon "scrollable content" at bounding box center [1393, 12] width 11 height 11
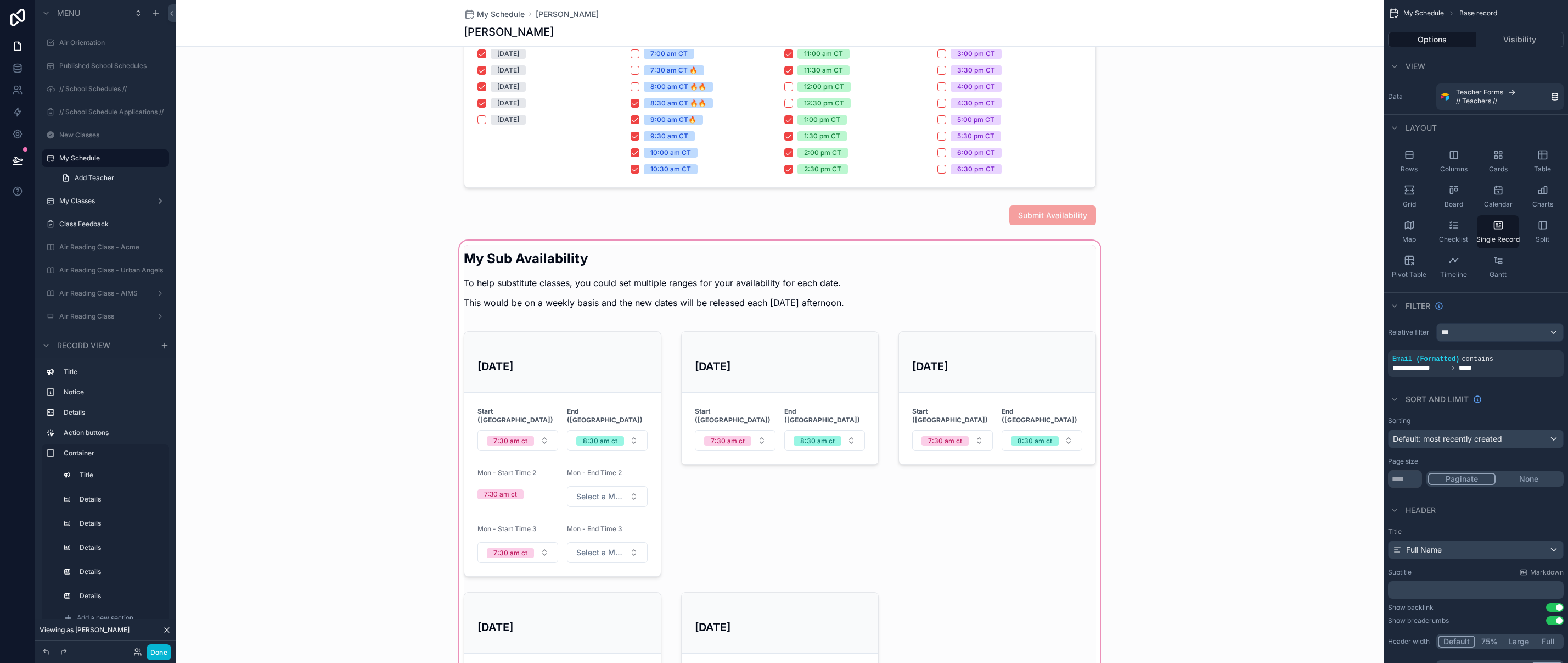
click at [598, 366] on div "scrollable content" at bounding box center [779, 487] width 1208 height 498
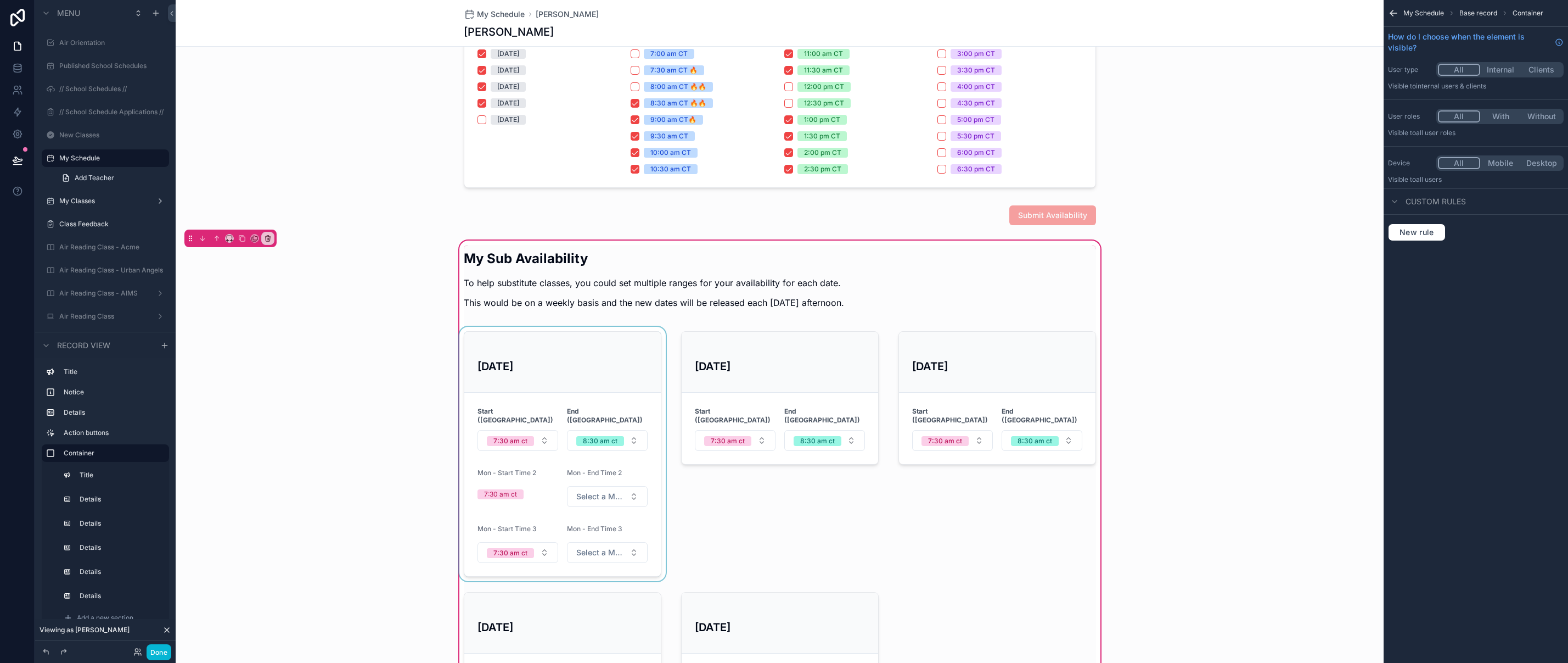
click at [607, 363] on div "scrollable content" at bounding box center [562, 453] width 211 height 254
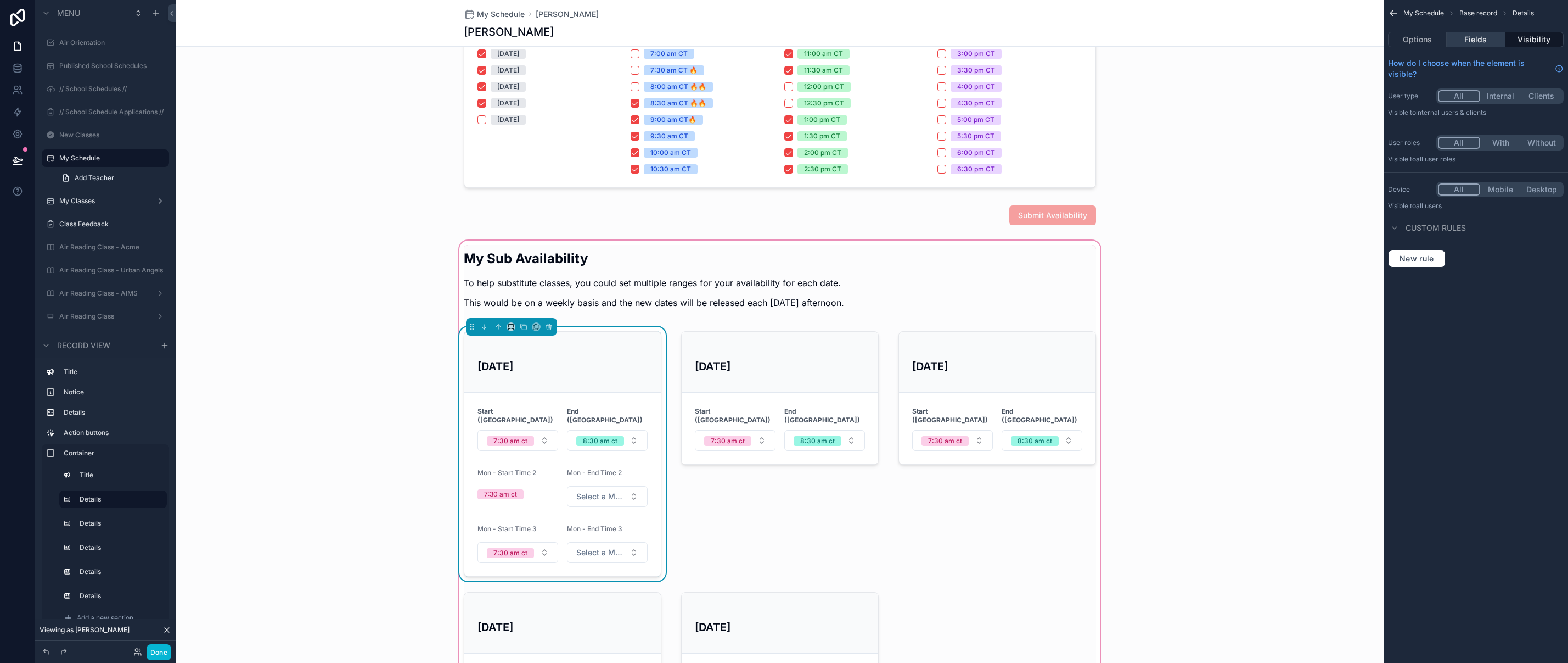
click at [1479, 42] on button "Fields" at bounding box center [1475, 39] width 58 height 15
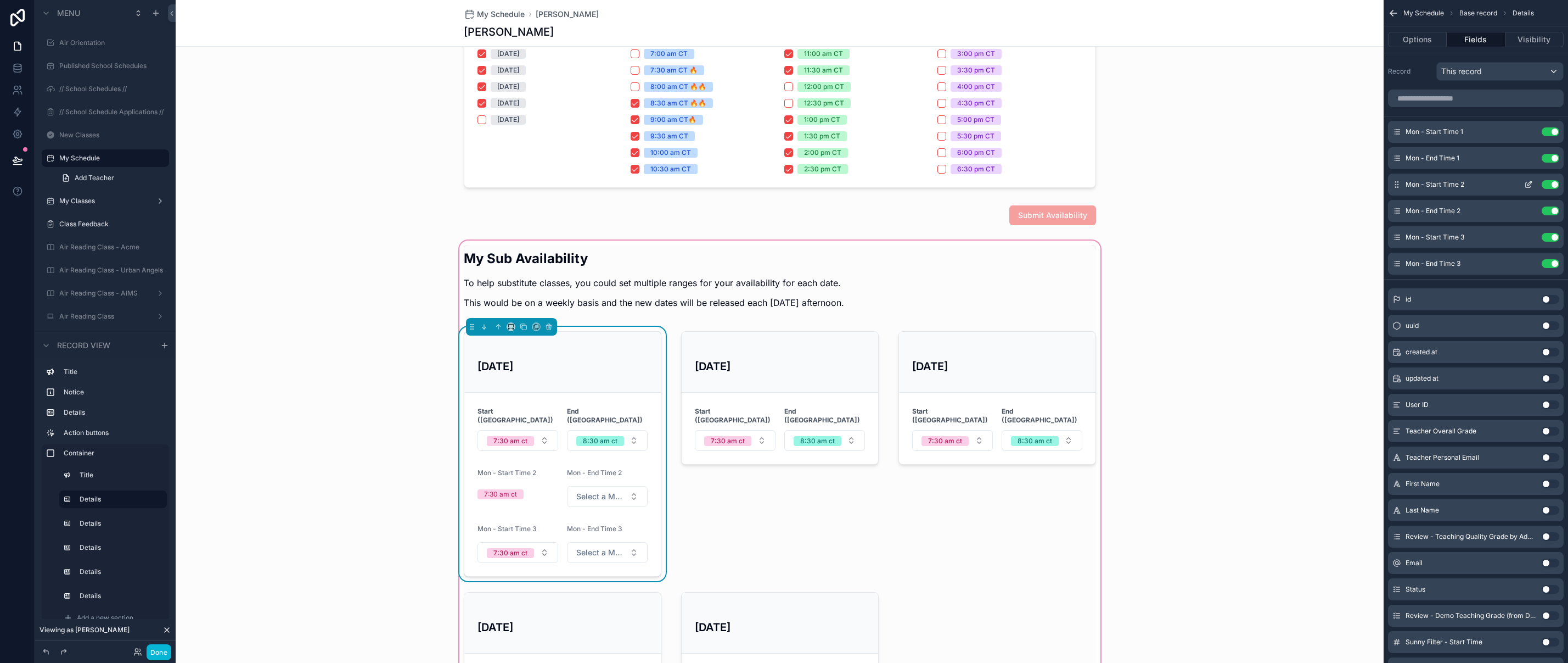
click at [1528, 181] on icon "scrollable content" at bounding box center [1528, 185] width 9 height 9
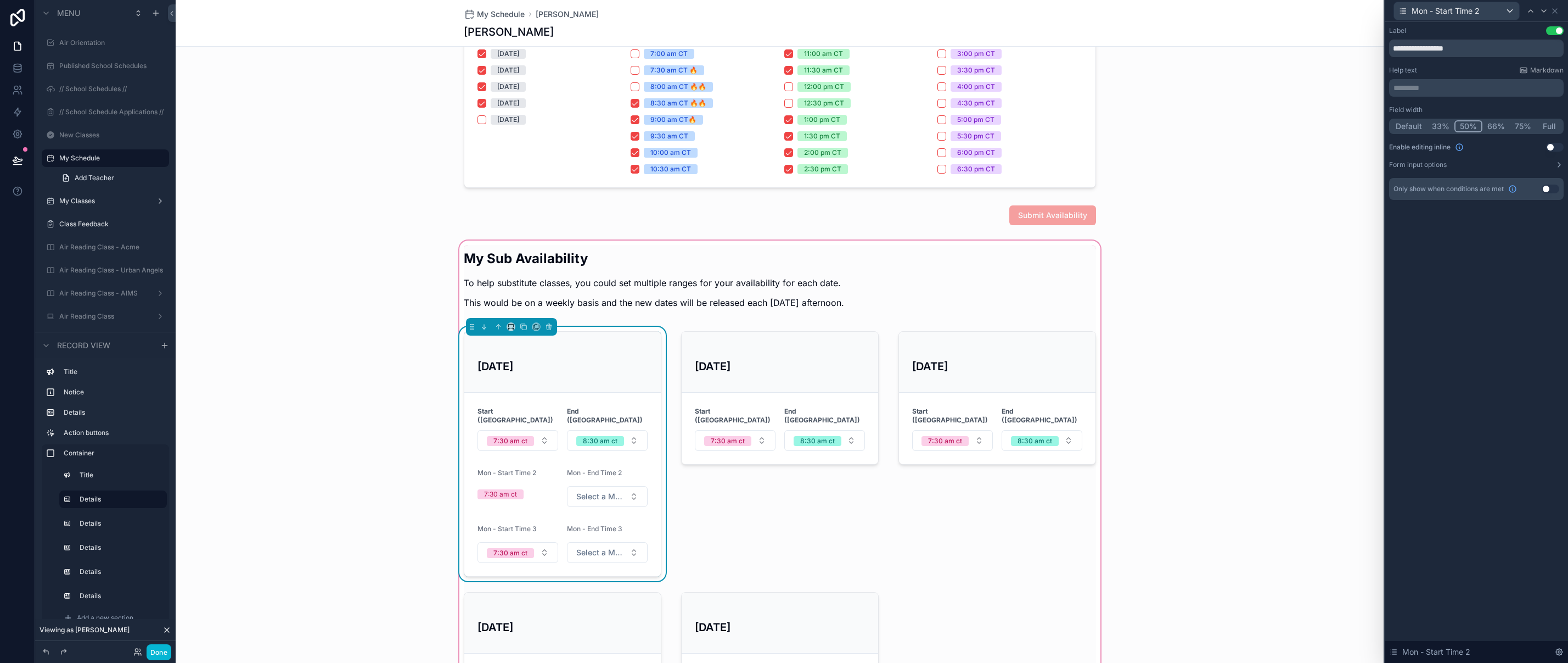
click at [1552, 148] on button "Use setting" at bounding box center [1555, 147] width 18 height 9
click at [877, 567] on div "scrollable content" at bounding box center [780, 453] width 211 height 254
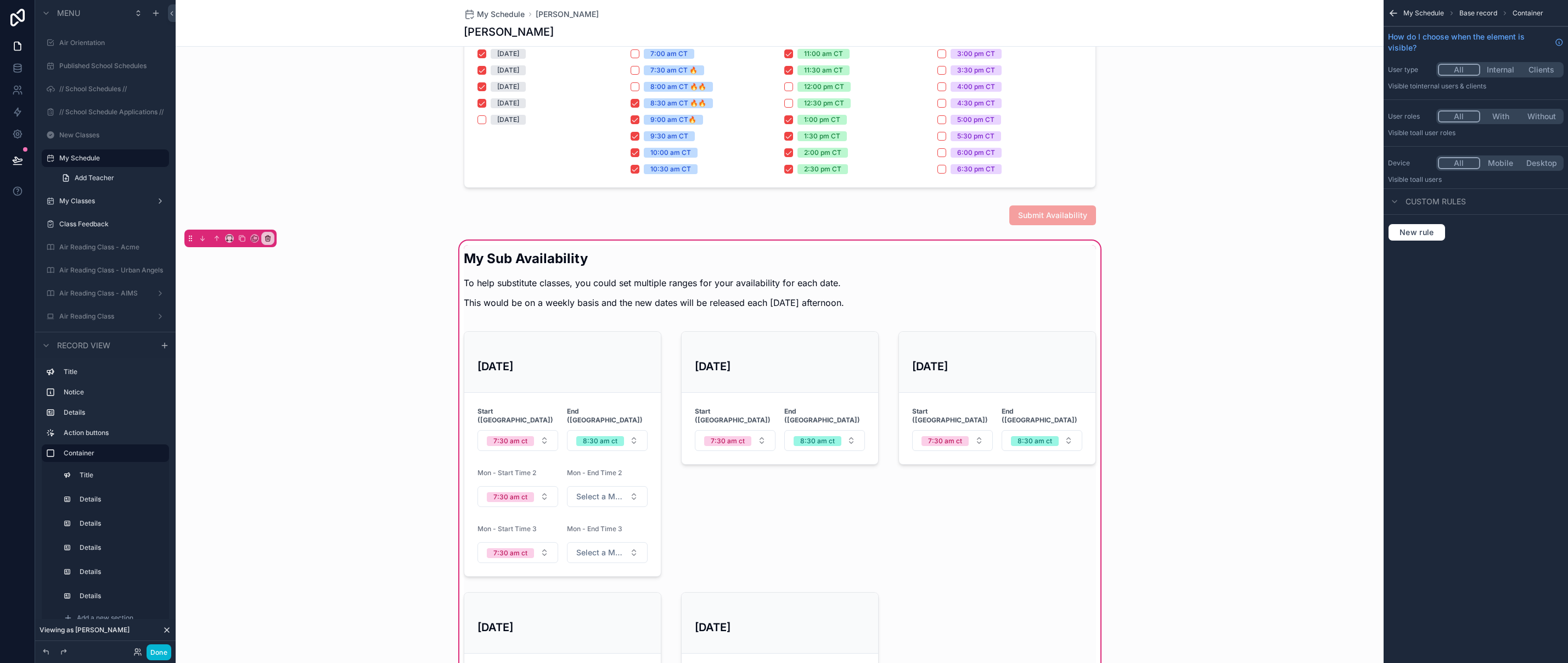
click at [1393, 13] on icon "scrollable content" at bounding box center [1393, 13] width 7 height 0
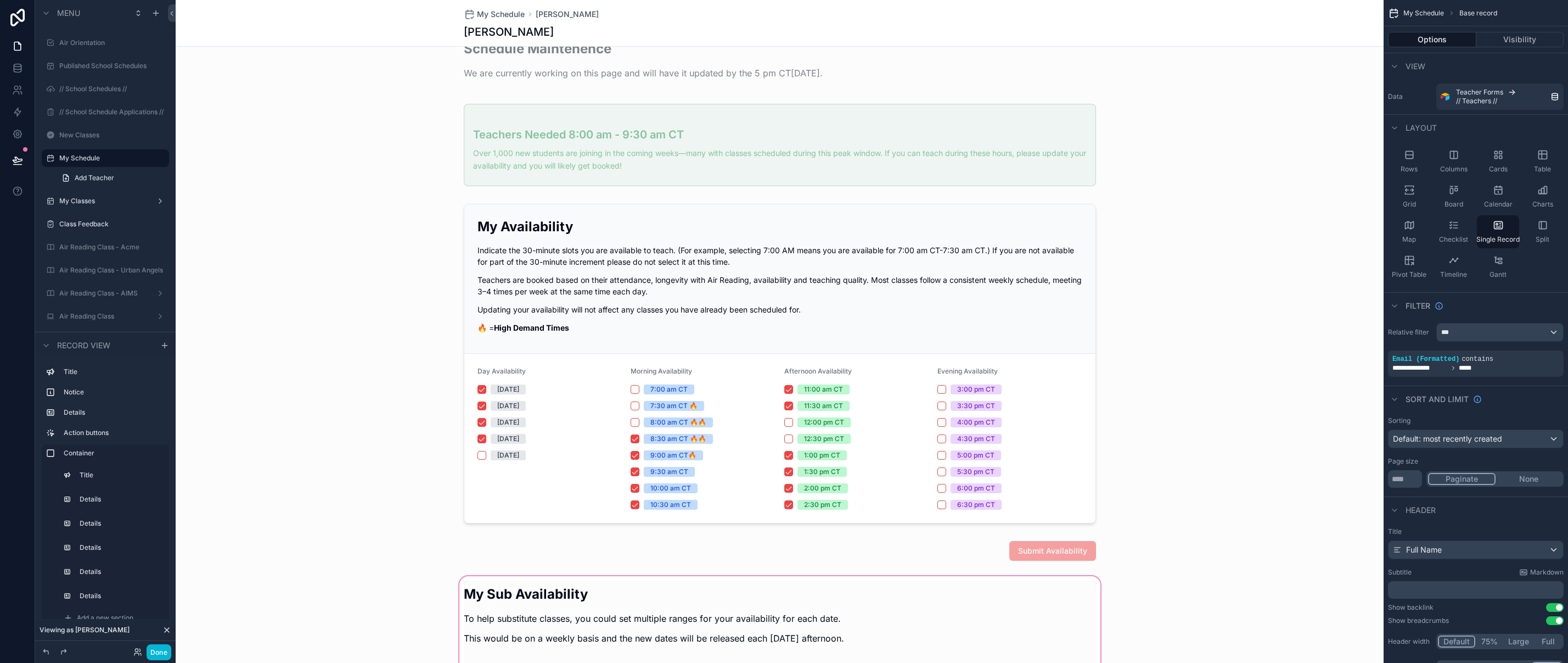
scroll to position [29, 0]
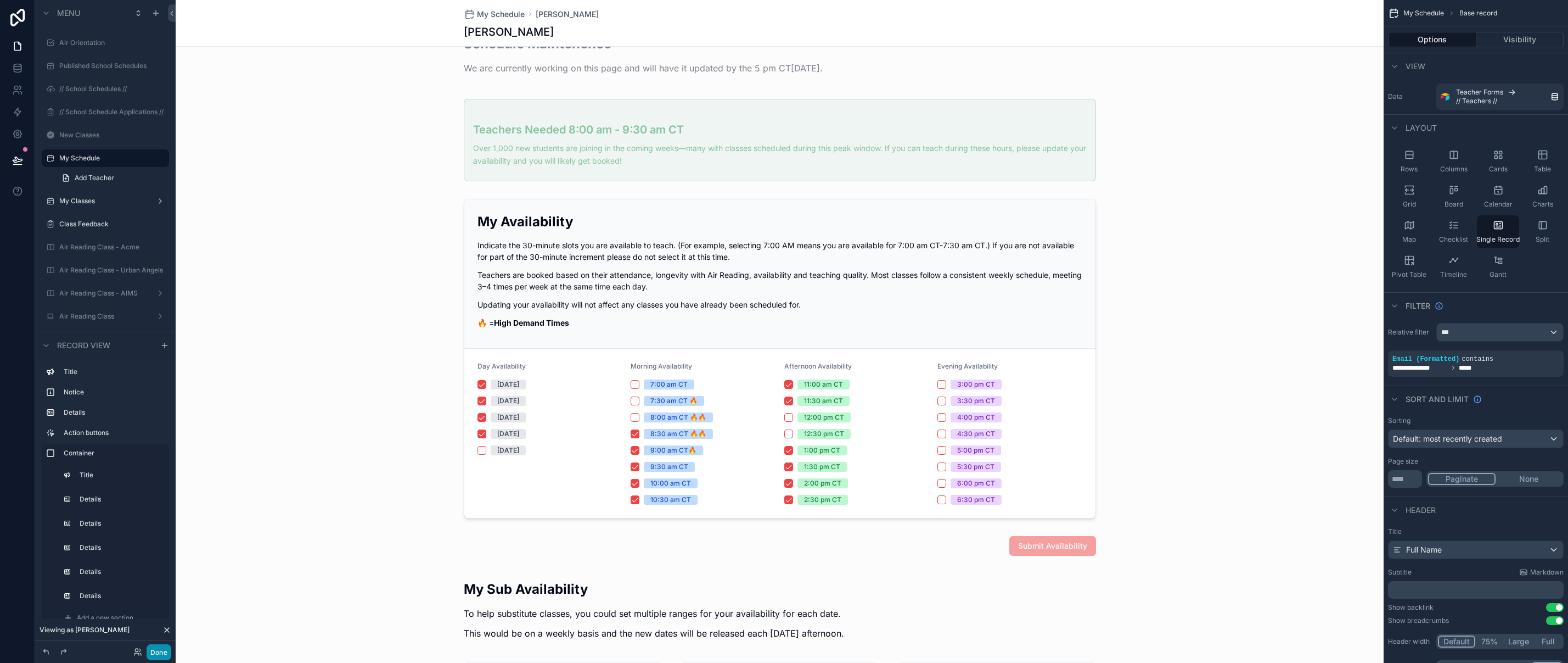
click at [150, 653] on button "Done" at bounding box center [159, 652] width 25 height 16
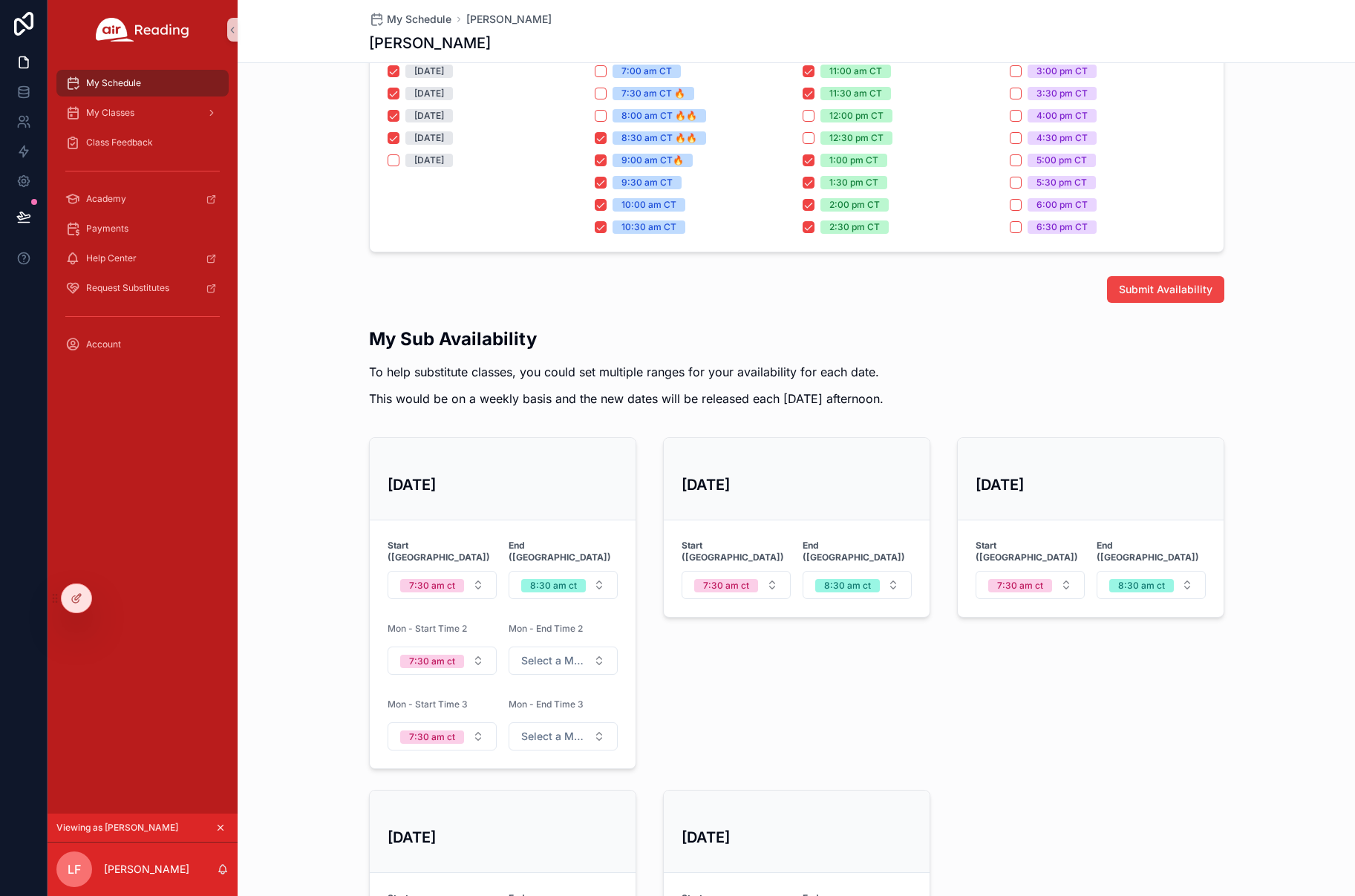
scroll to position [257, 0]
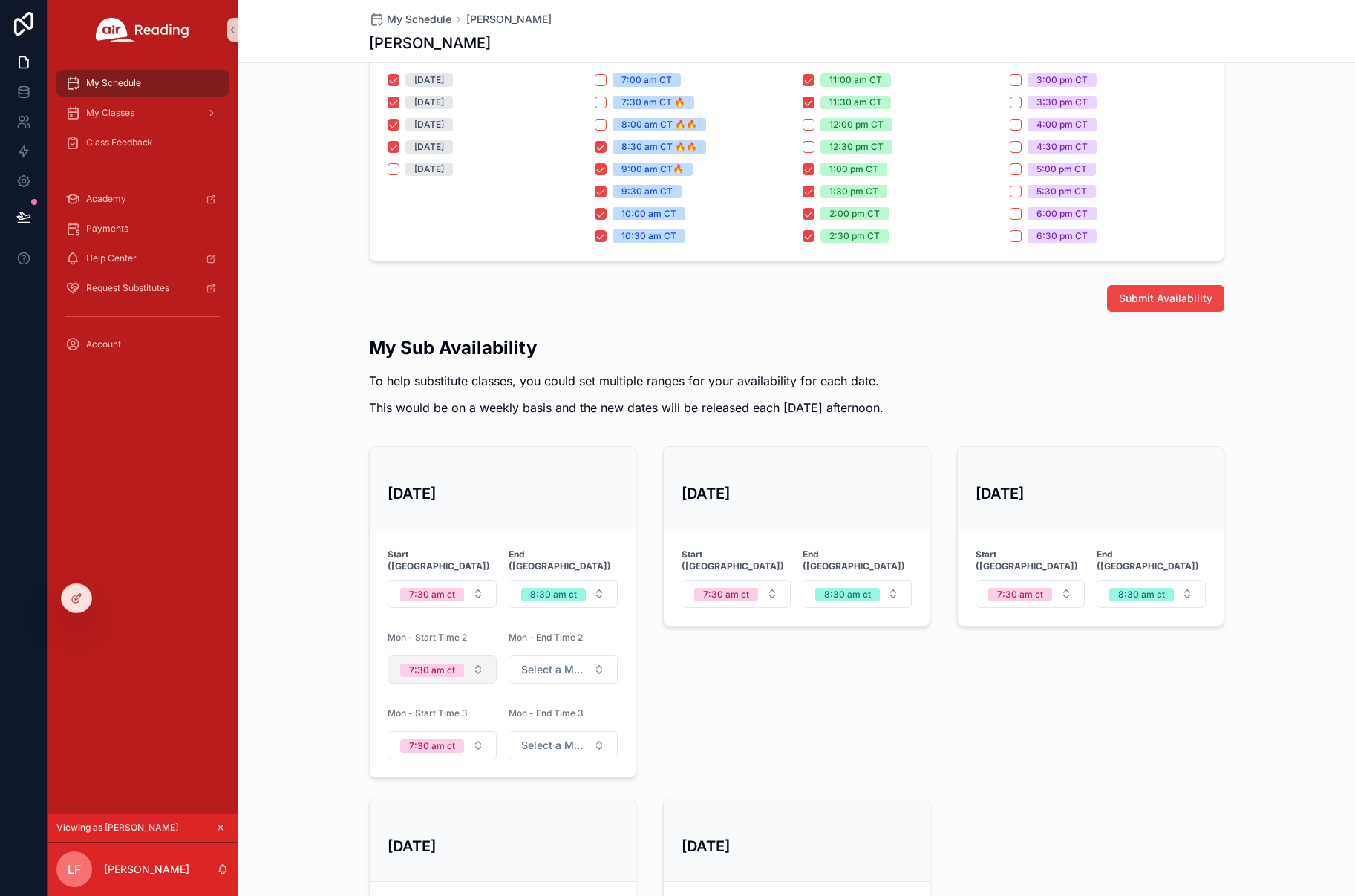
click at [467, 665] on button "7:30 am ct" at bounding box center [442, 669] width 109 height 28
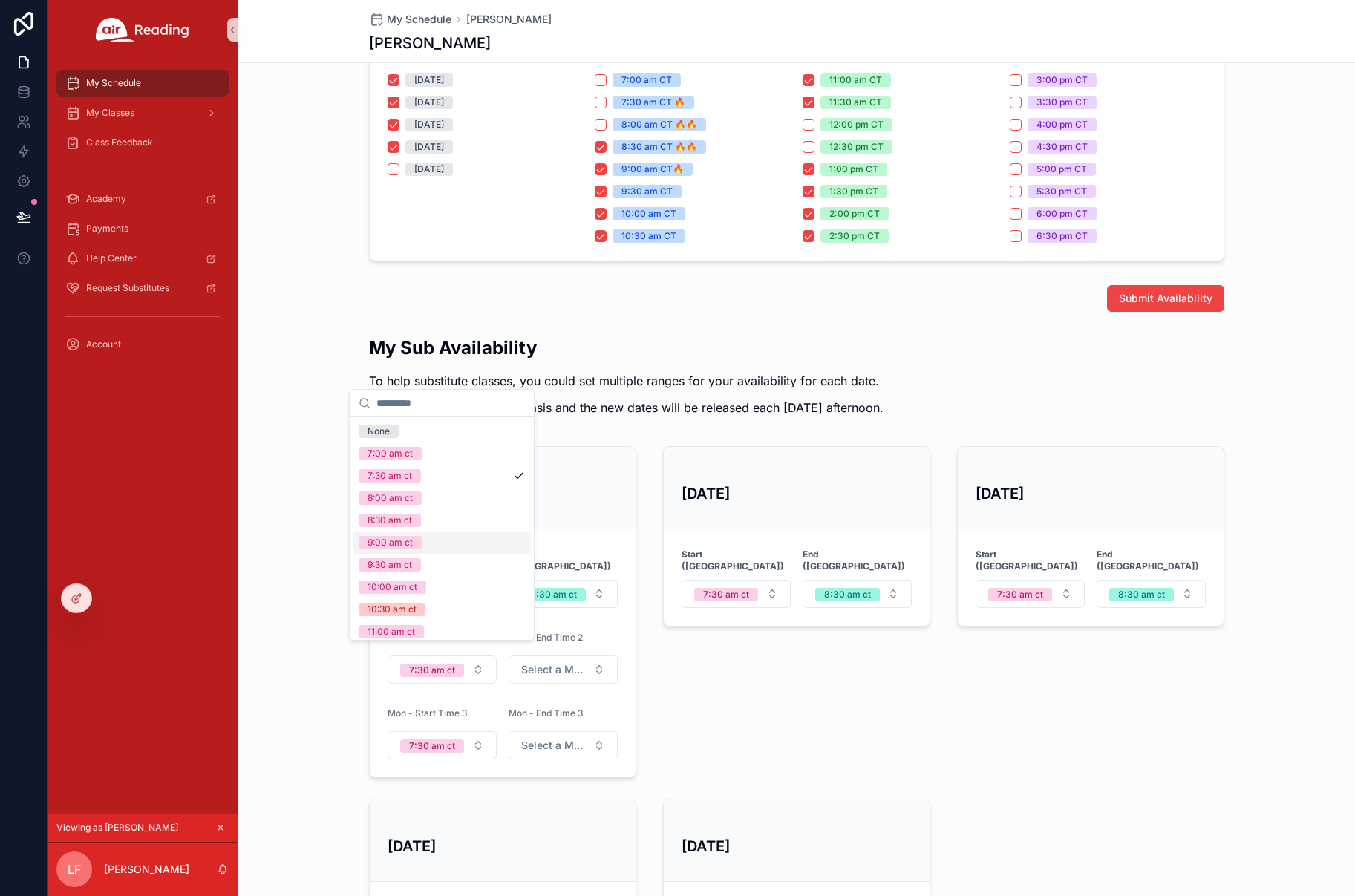
click at [439, 536] on div "9:00 am ct" at bounding box center [442, 543] width 178 height 22
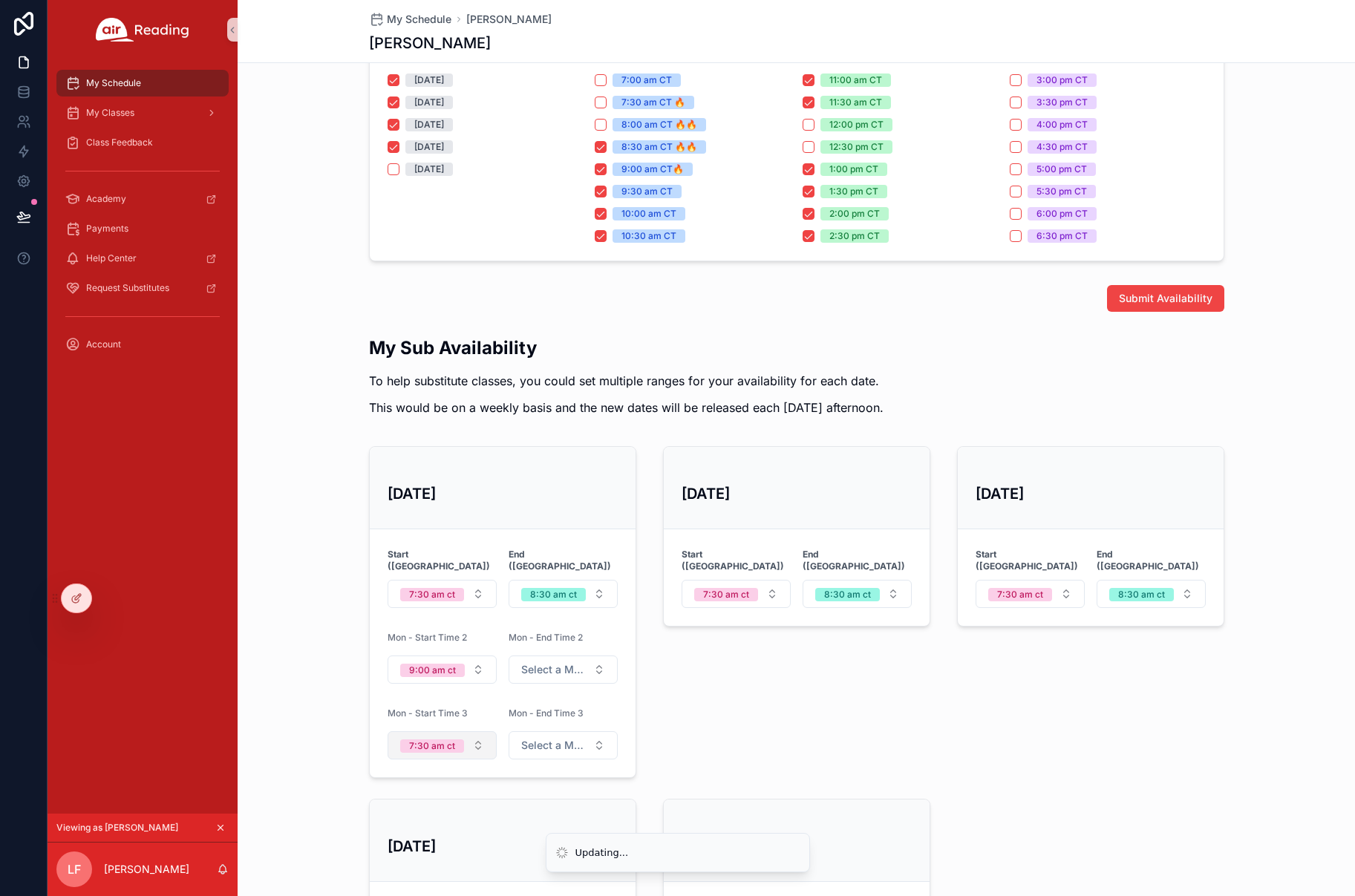
click at [467, 737] on button "7:30 am ct" at bounding box center [442, 745] width 109 height 28
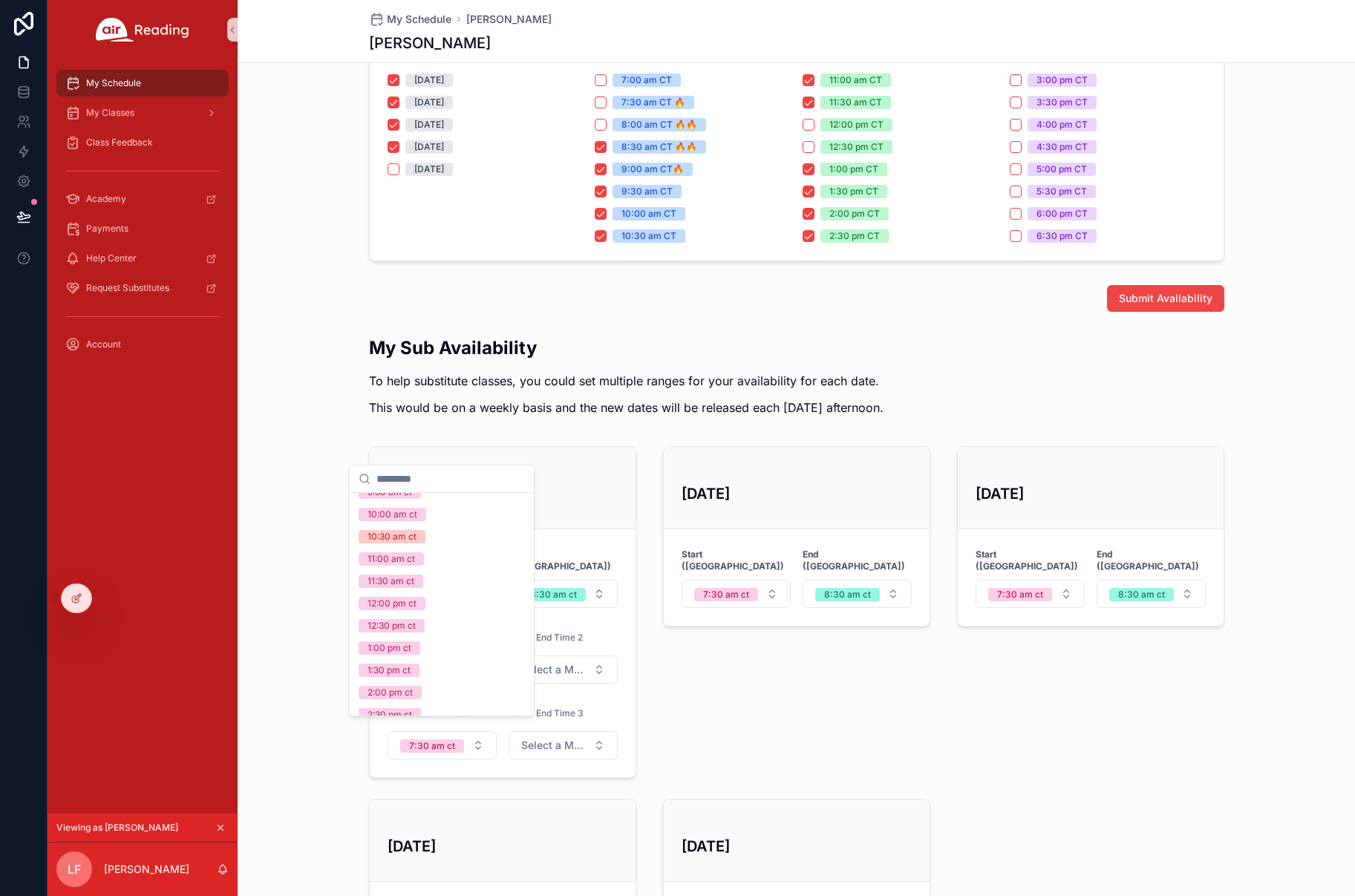
scroll to position [152, 0]
click at [444, 617] on div "12:30 pm ct" at bounding box center [442, 621] width 178 height 22
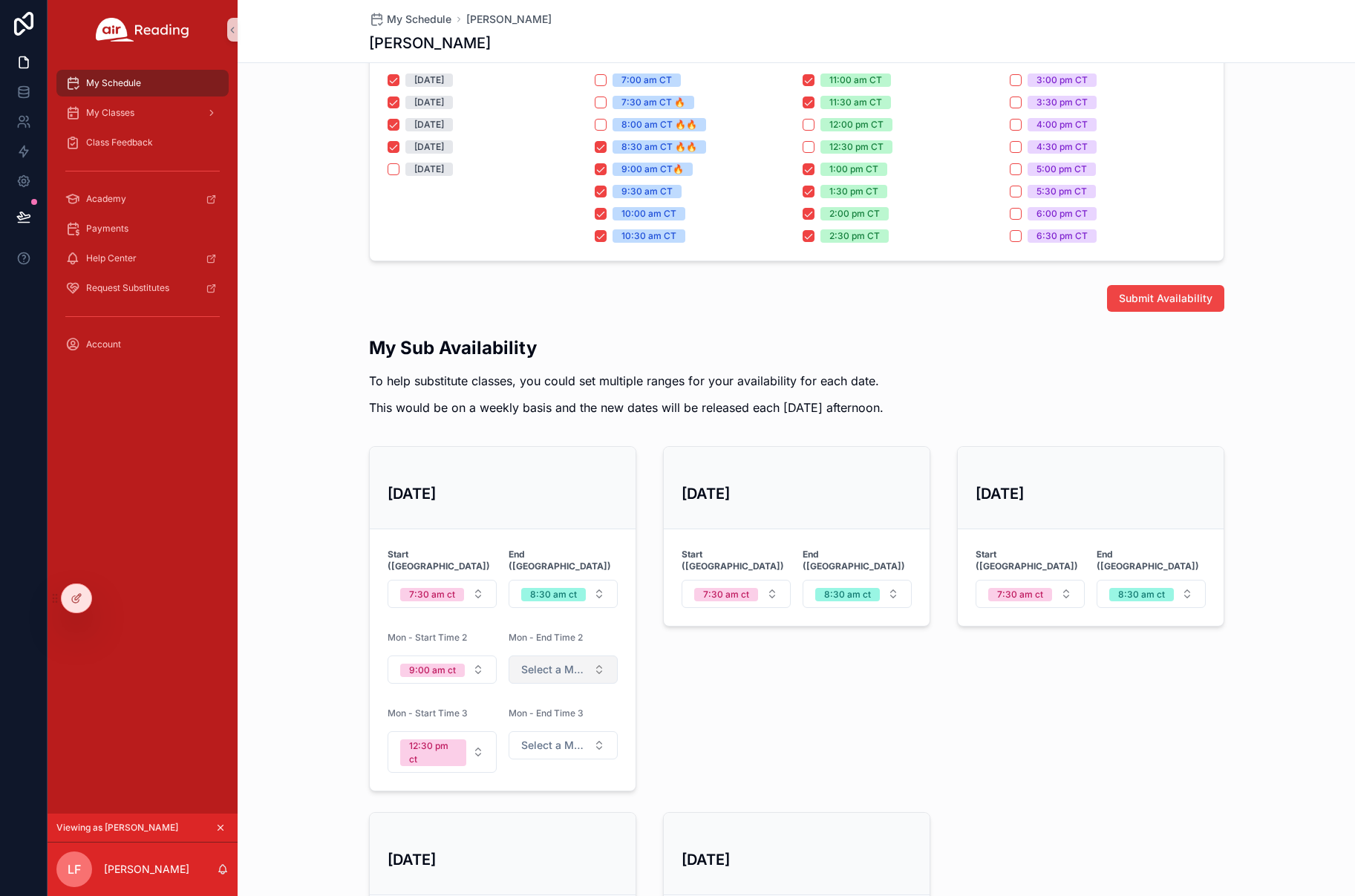
click at [582, 661] on span "Select a Mon - End Time 2" at bounding box center [554, 668] width 66 height 15
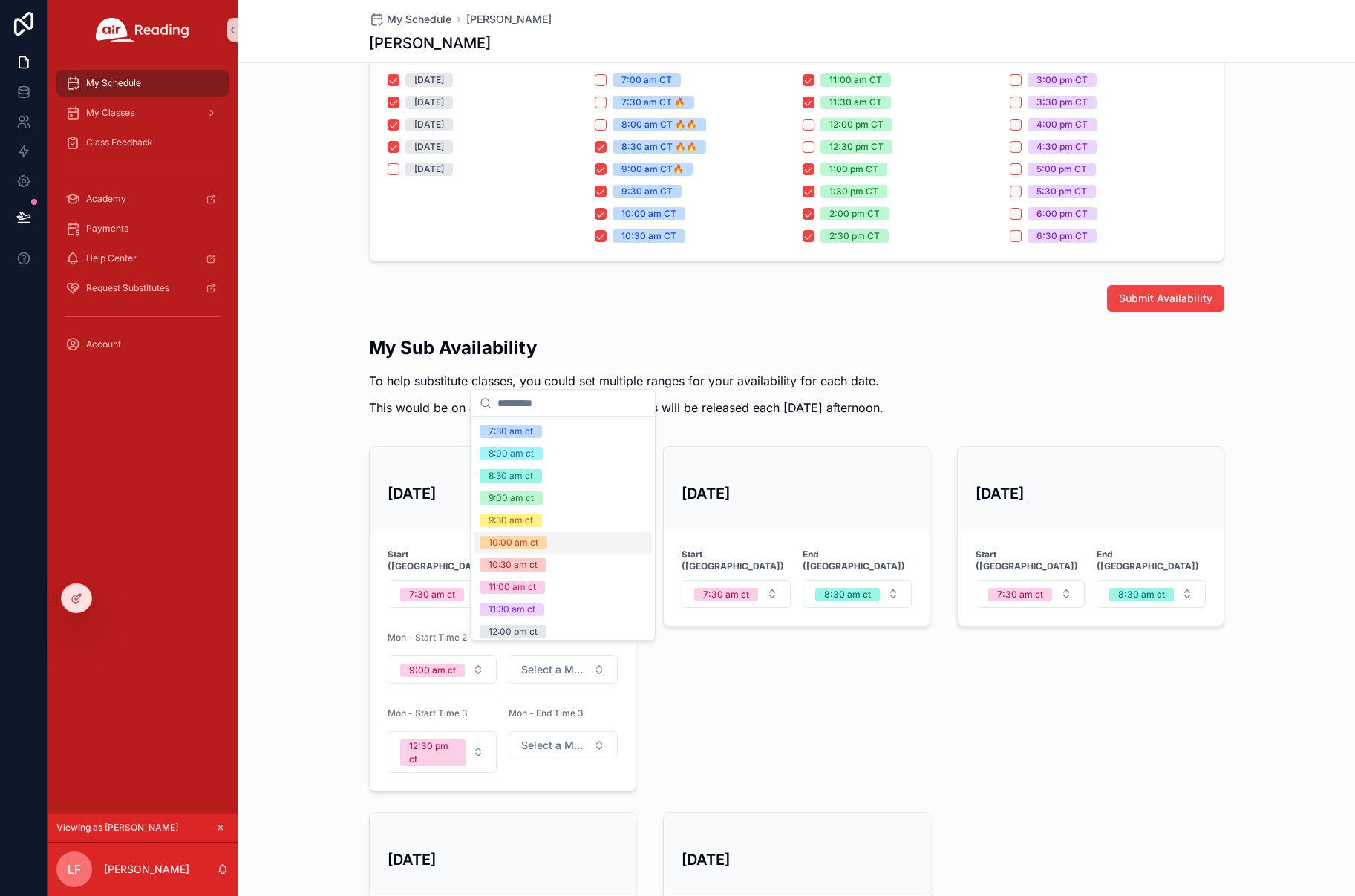
click at [568, 552] on div "10:00 am ct" at bounding box center [563, 543] width 178 height 22
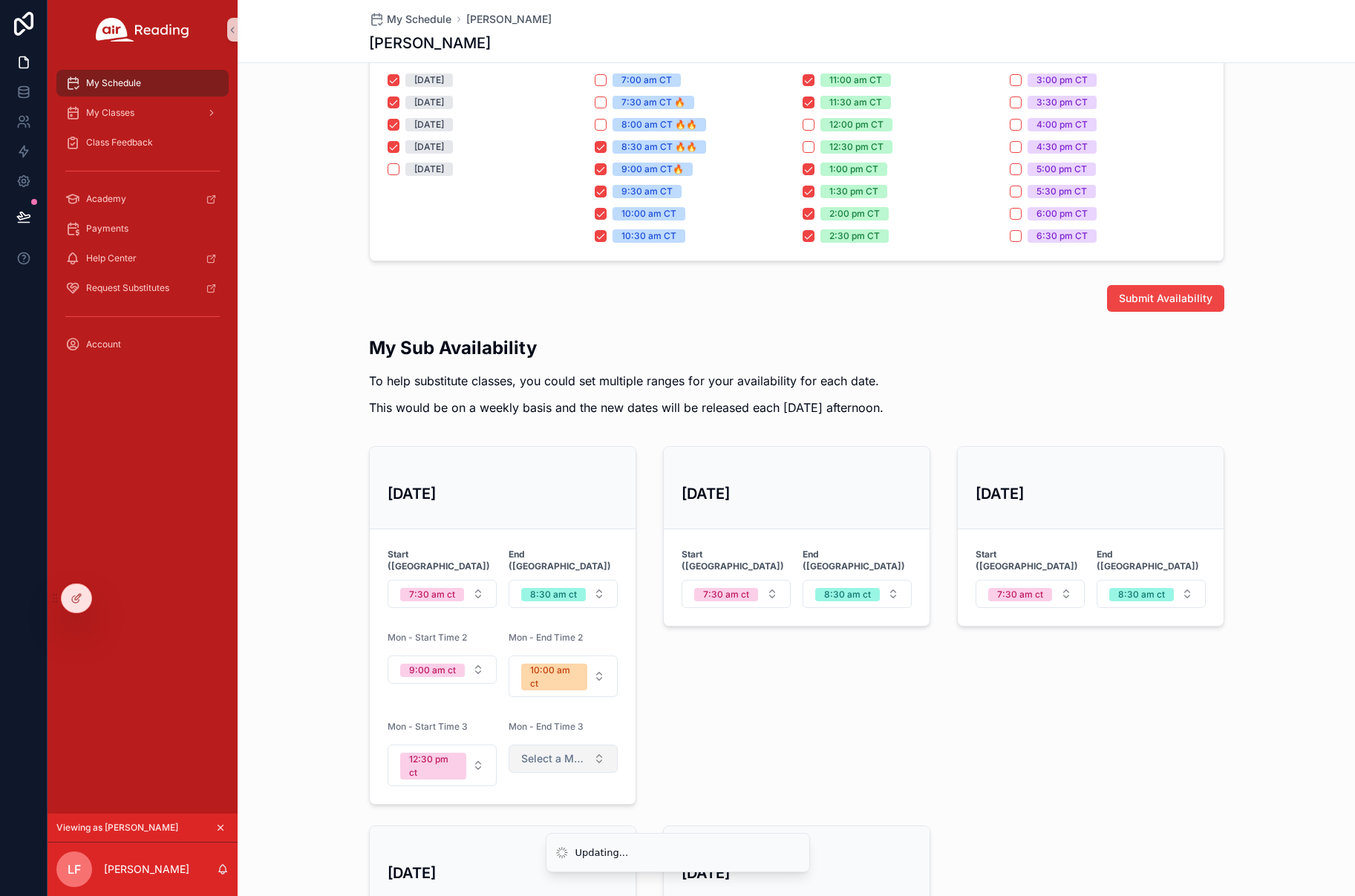
click at [582, 750] on span "Select a Mon - End Time 3" at bounding box center [554, 757] width 66 height 15
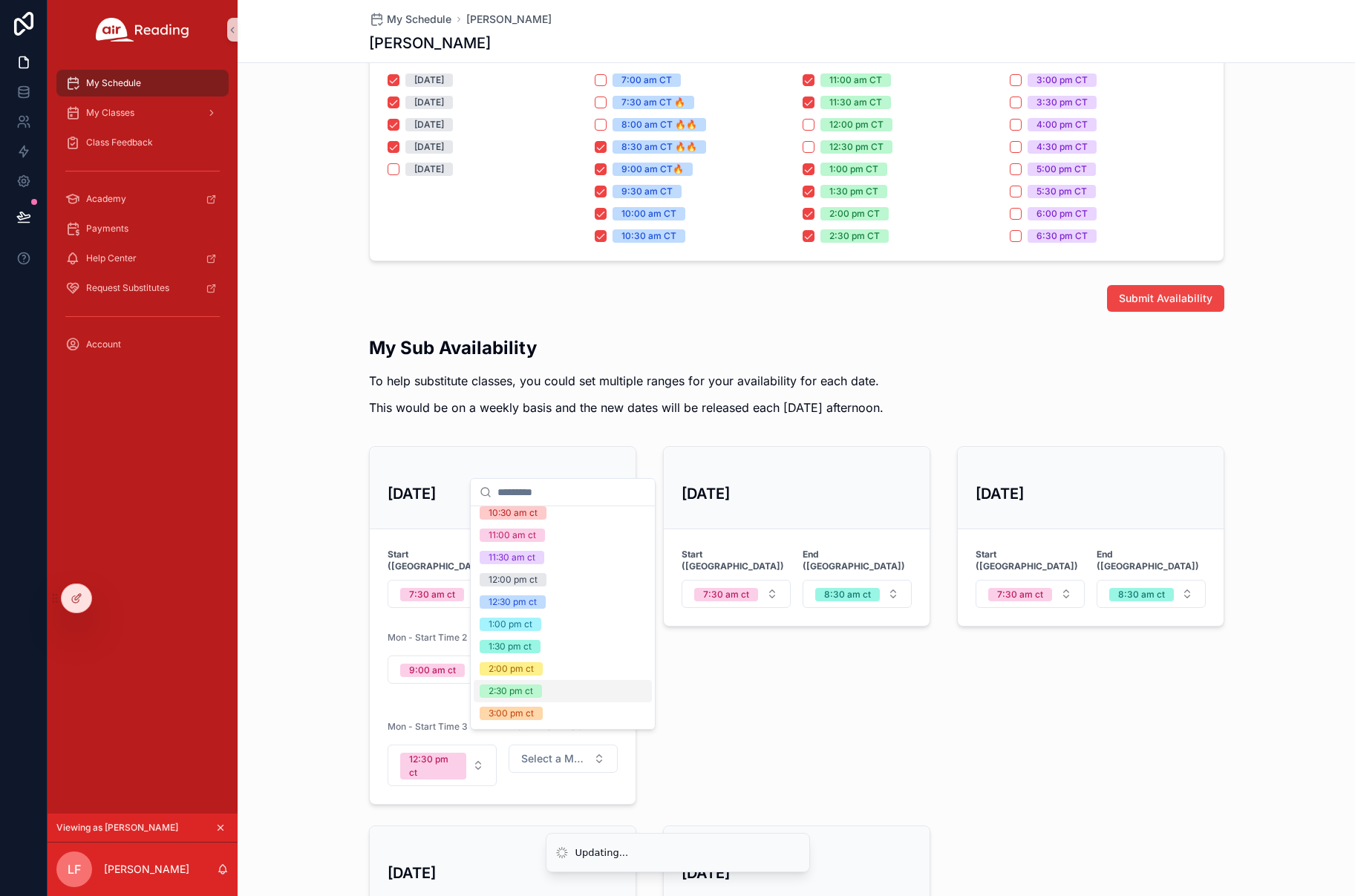
click at [568, 692] on div "2:30 pm ct" at bounding box center [563, 690] width 178 height 22
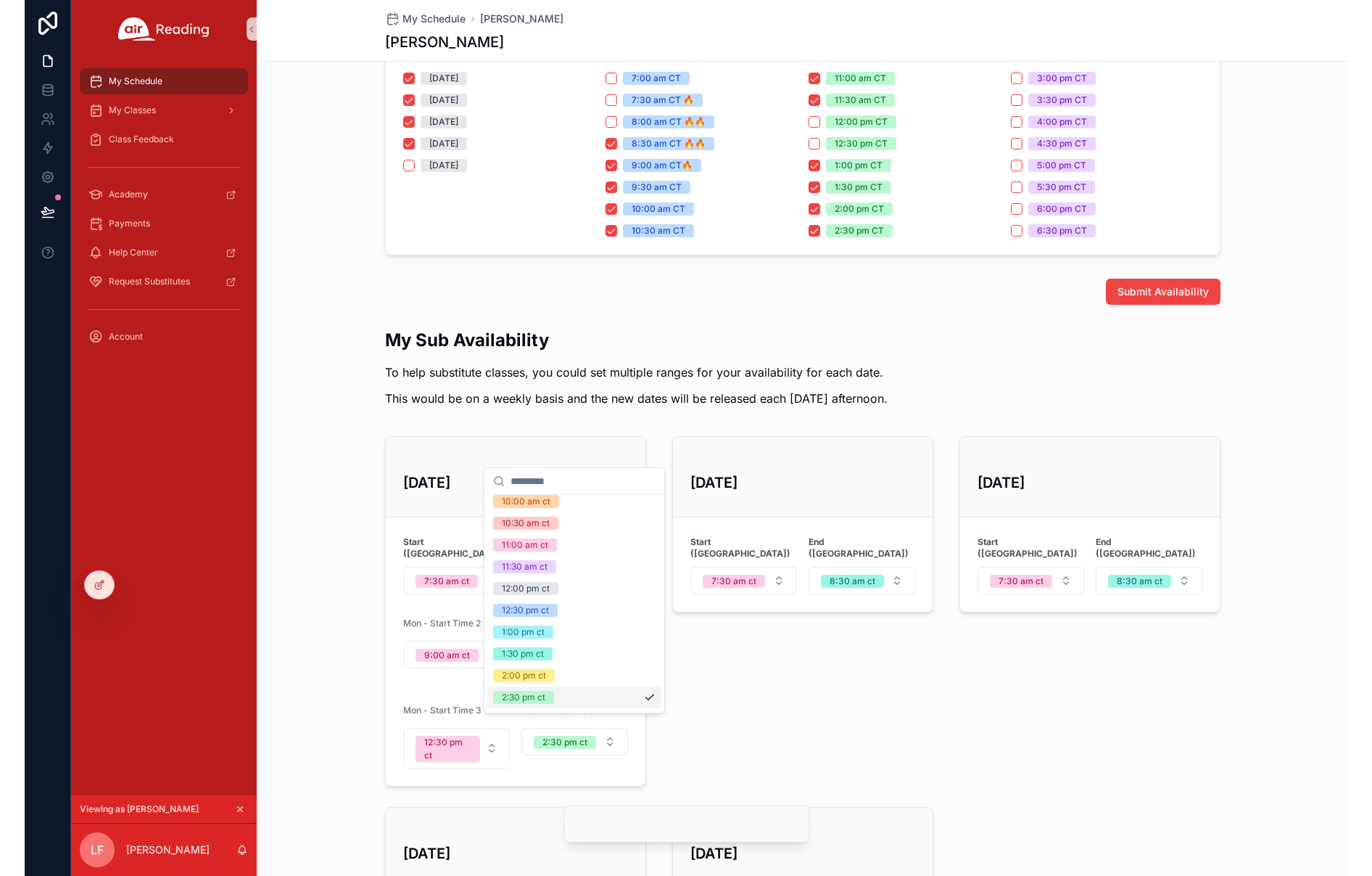
scroll to position [160, 0]
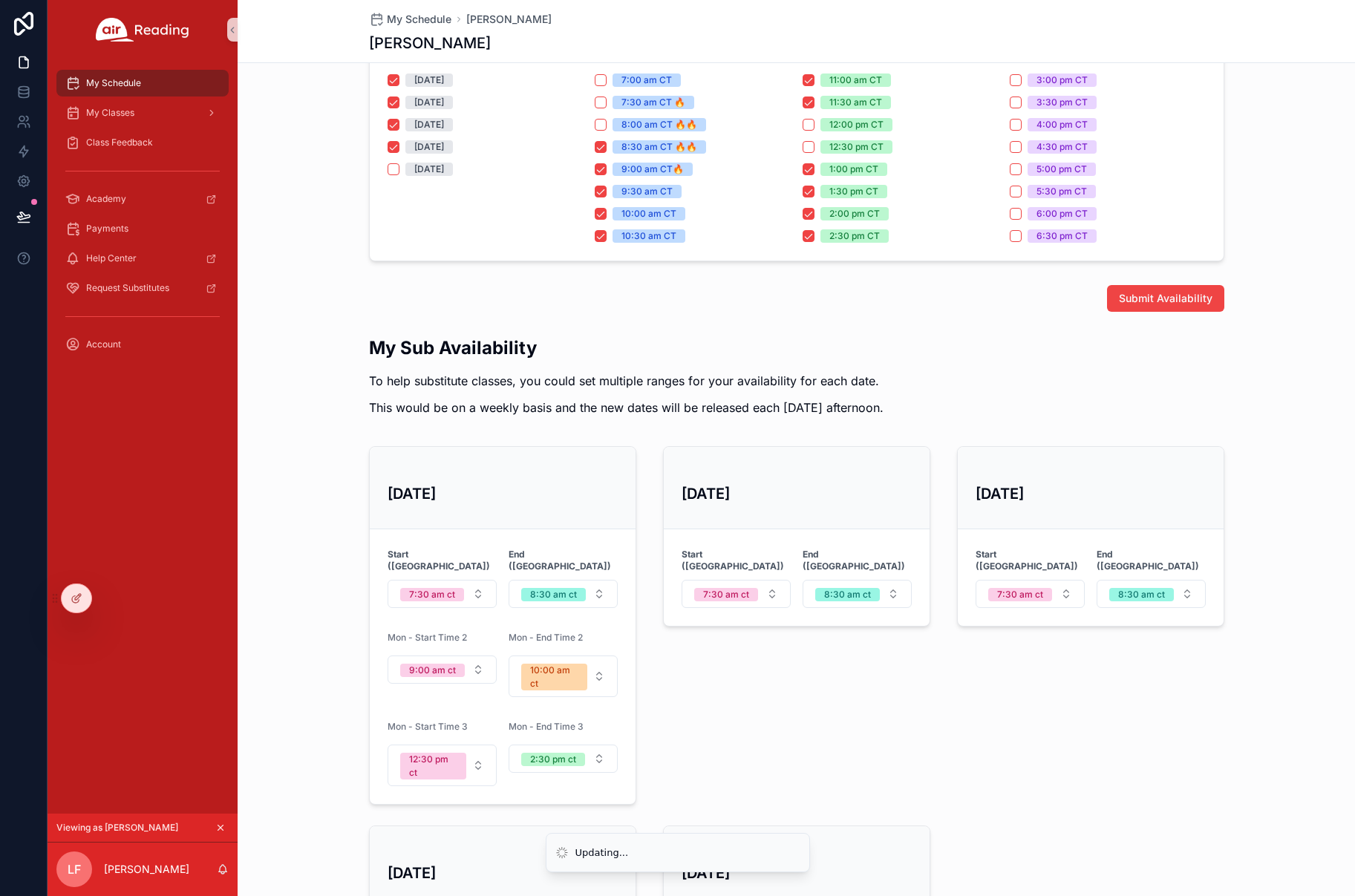
click at [694, 655] on div "Tue, 10/7 Start (CT) 7:30 am ct End (CT) 8:30 am ct" at bounding box center [796, 625] width 285 height 370
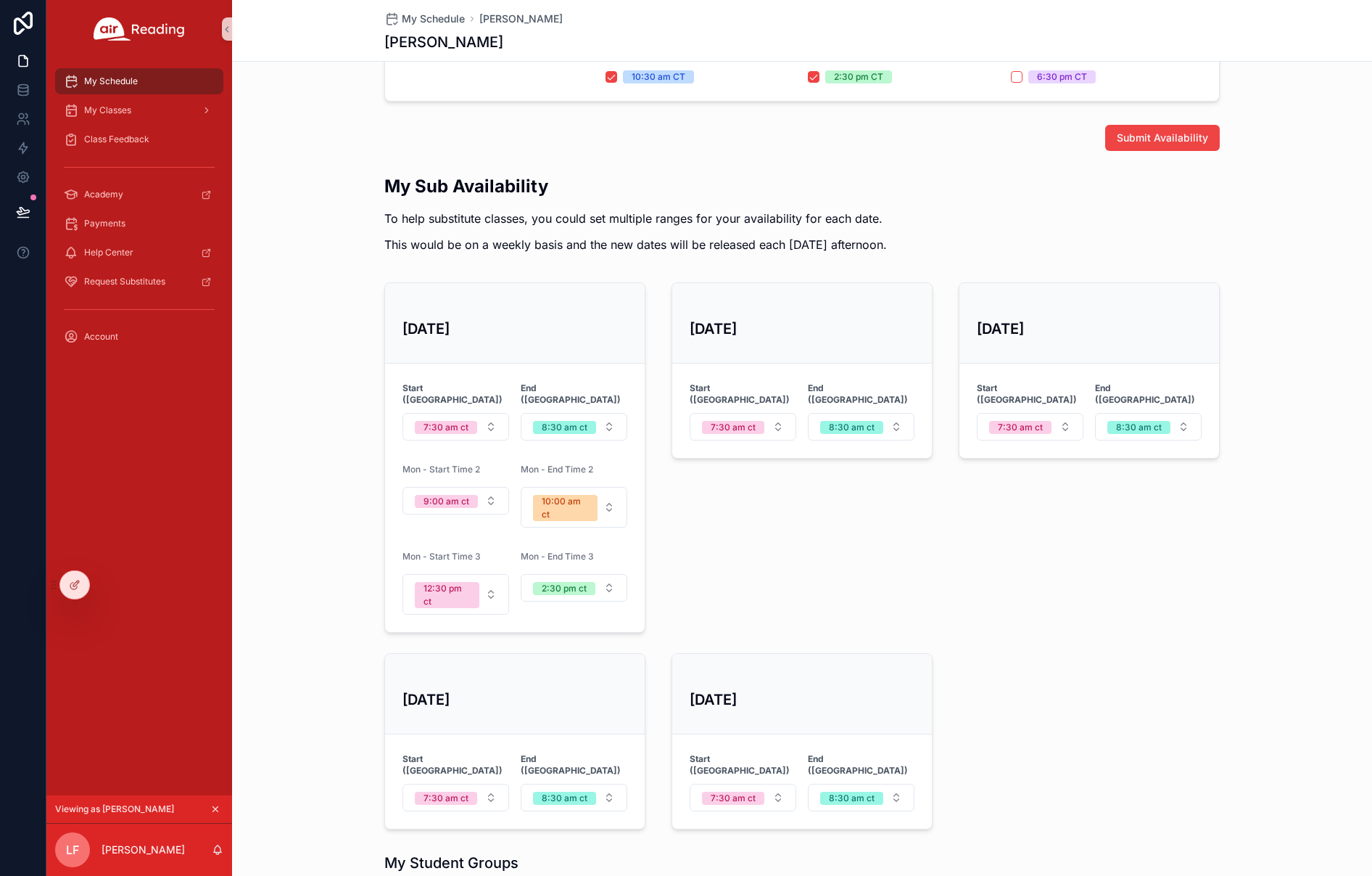
scroll to position [407, 0]
